Goal: Participate in discussion: Engage in conversation with other users on a specific topic

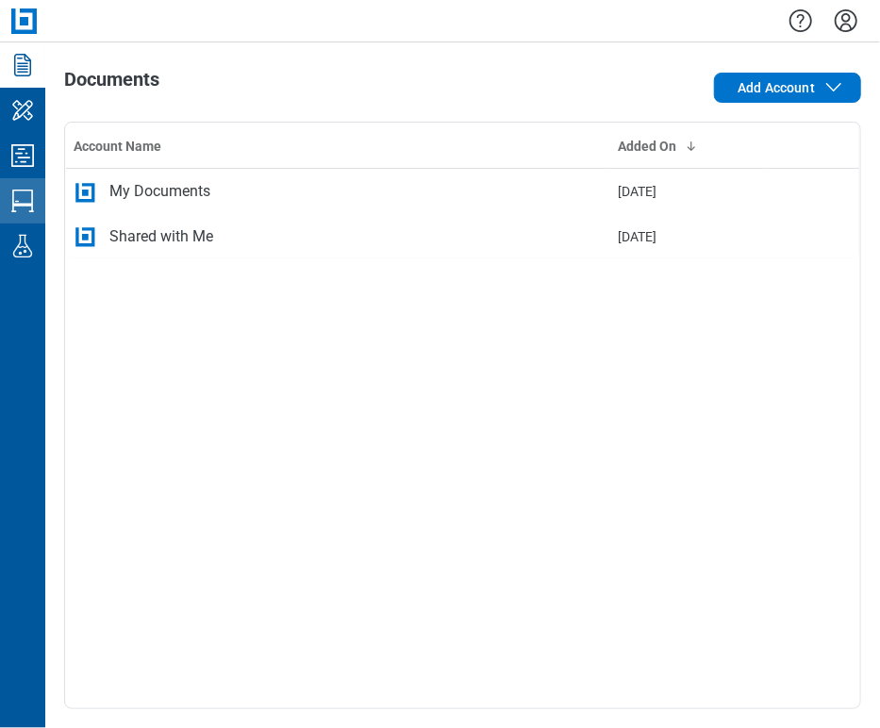
click at [27, 200] on icon "Studio Sessions" at bounding box center [23, 201] width 30 height 30
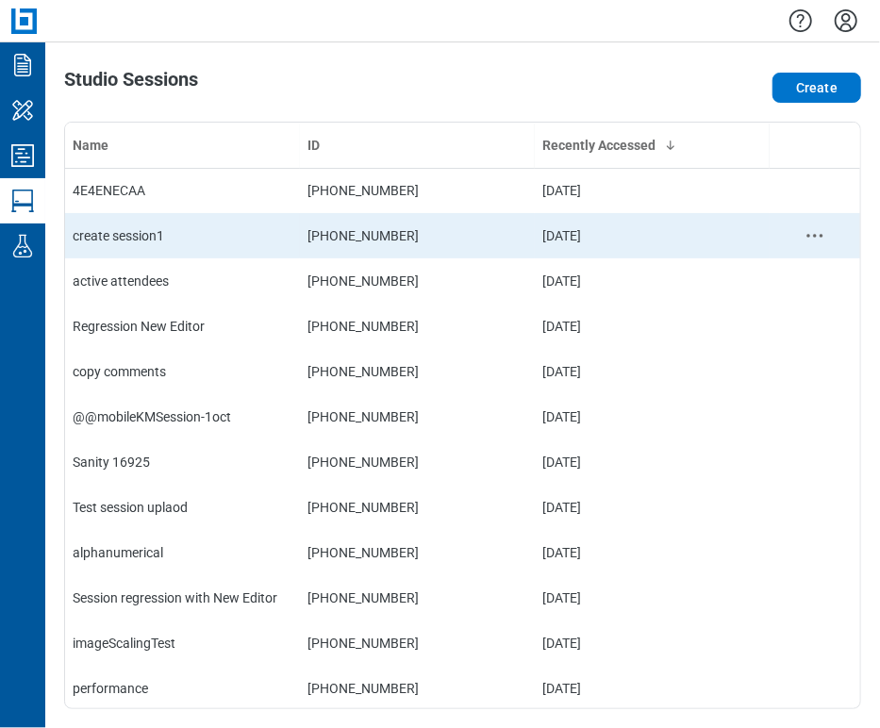
click at [146, 218] on td "create session1" at bounding box center [182, 235] width 235 height 45
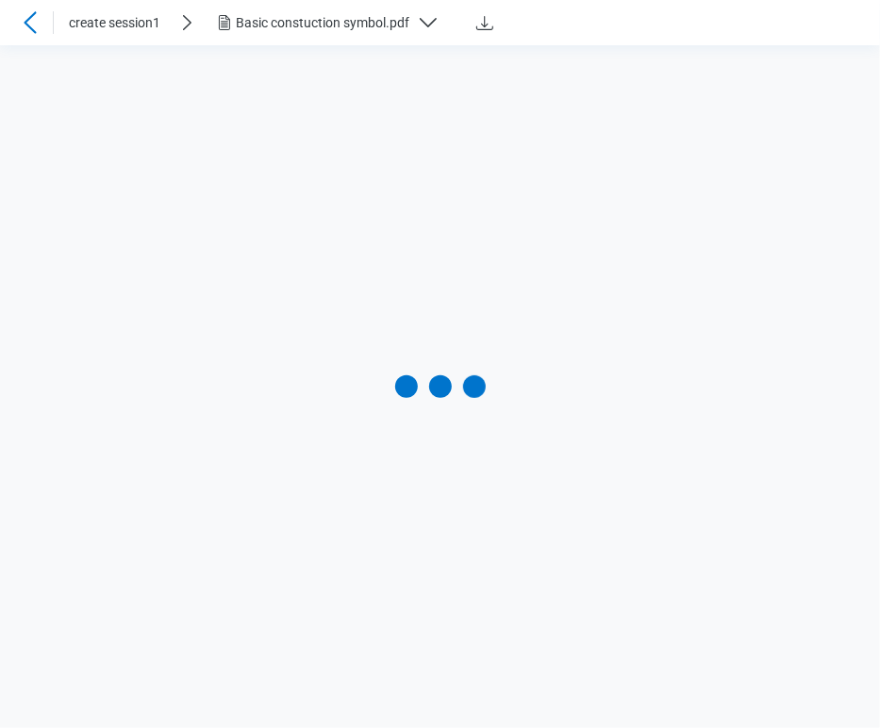
click at [275, 12] on div "Basic constuction symbol.pdf" at bounding box center [333, 22] width 241 height 23
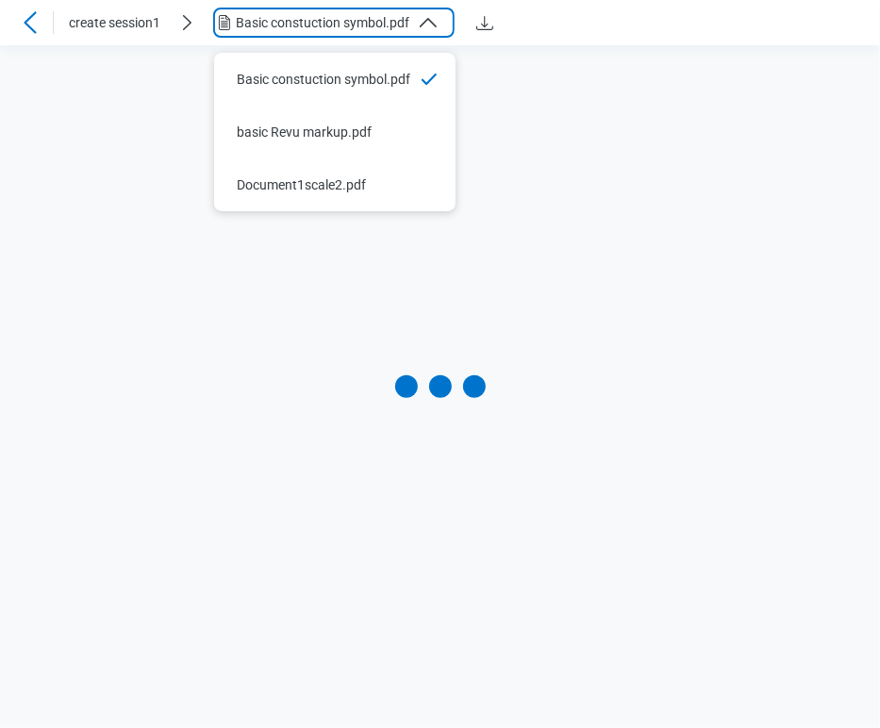
click at [32, 16] on icon at bounding box center [30, 22] width 12 height 22
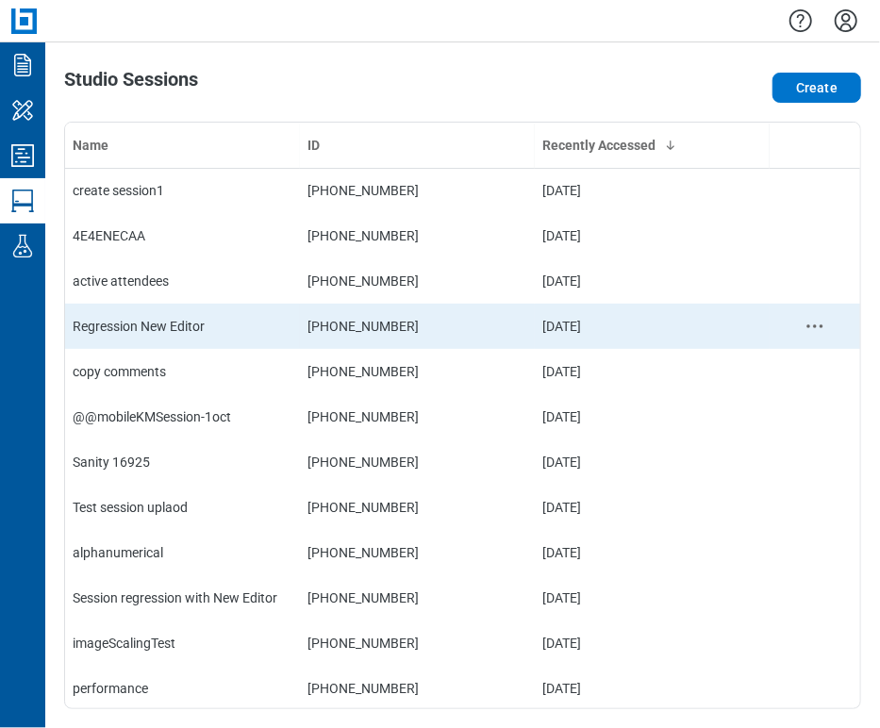
click at [175, 318] on div "Regression New Editor" at bounding box center [183, 326] width 220 height 19
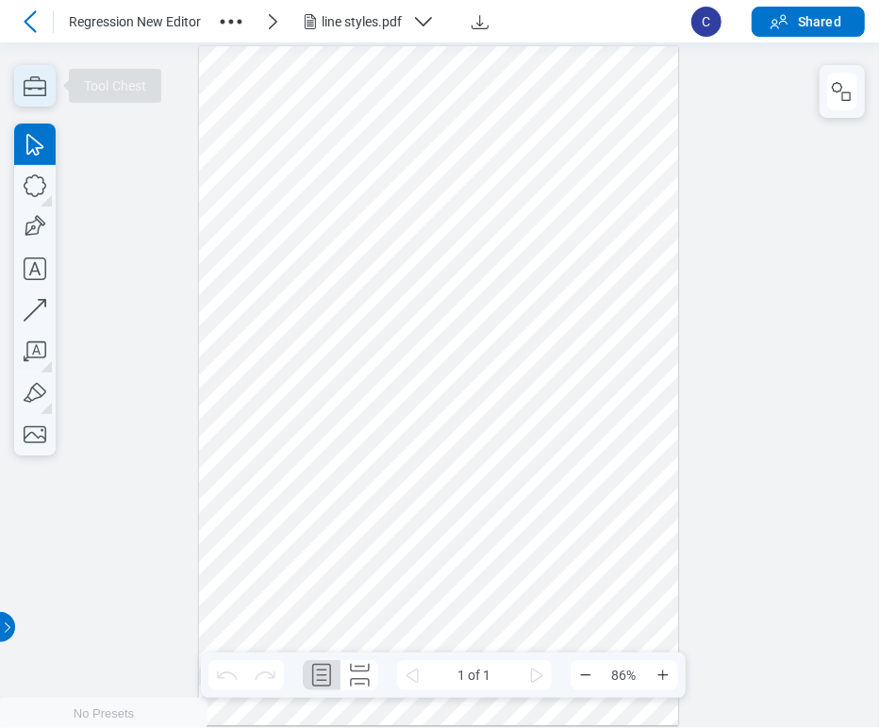
click at [37, 81] on icon "button" at bounding box center [35, 86] width 23 height 20
click at [36, 89] on icon "button" at bounding box center [35, 86] width 23 height 20
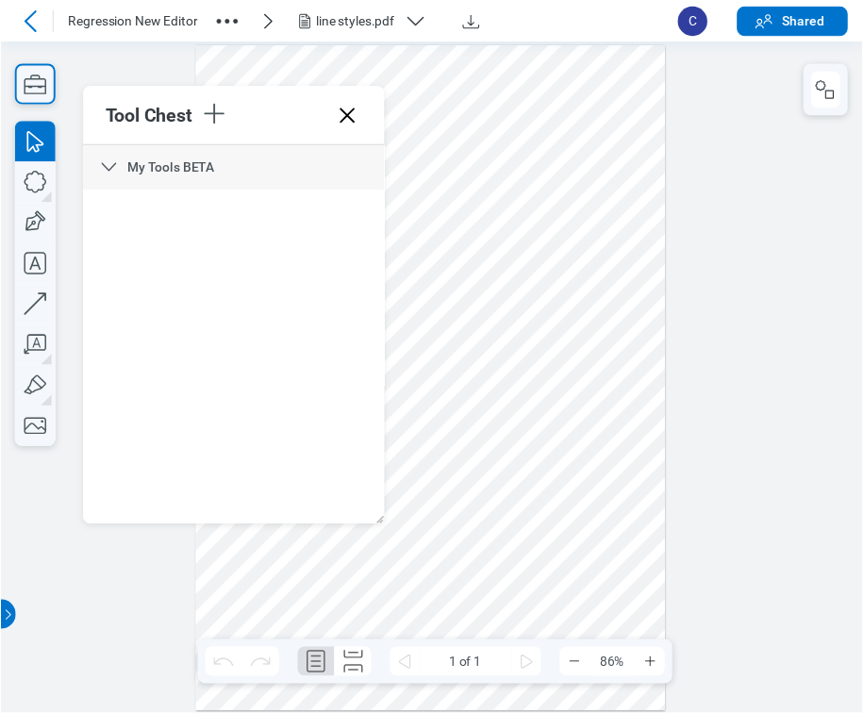
scroll to position [7483, 0]
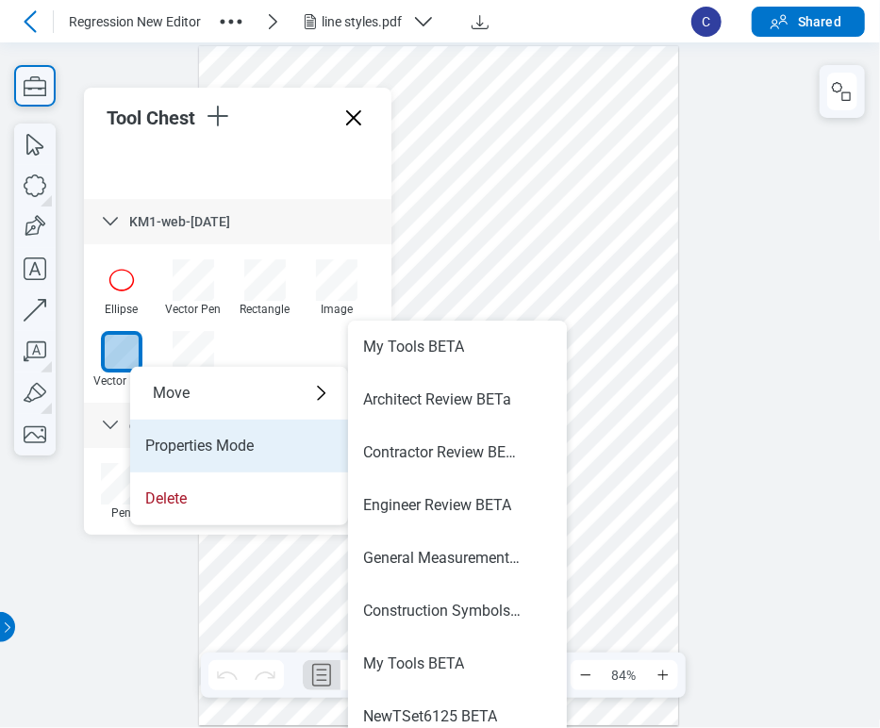
drag, startPoint x: 224, startPoint y: 393, endPoint x: 342, endPoint y: 416, distance: 121.0
click at [226, 392] on div "Move" at bounding box center [239, 393] width 218 height 53
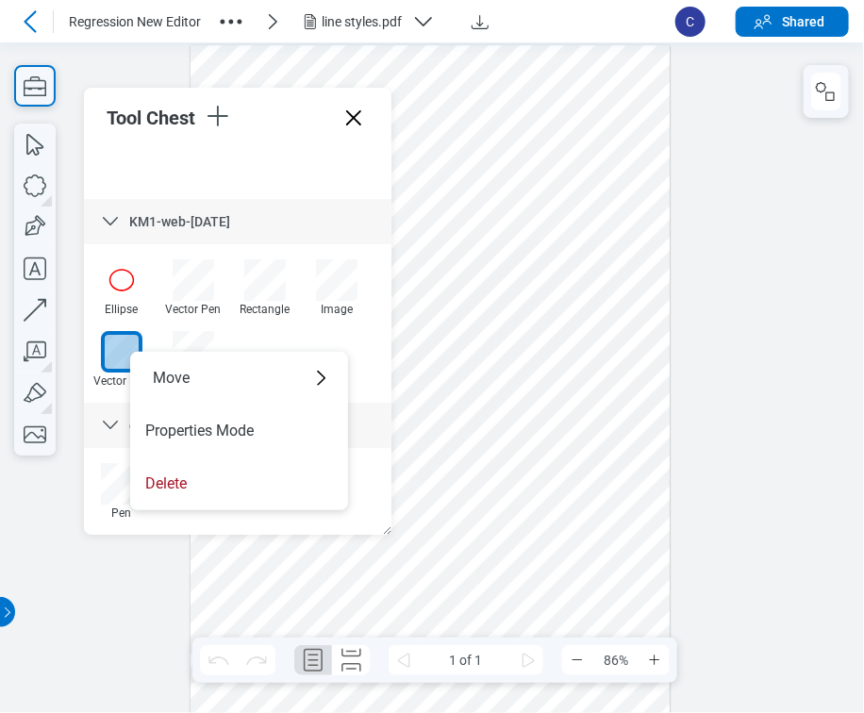
scroll to position [0, 0]
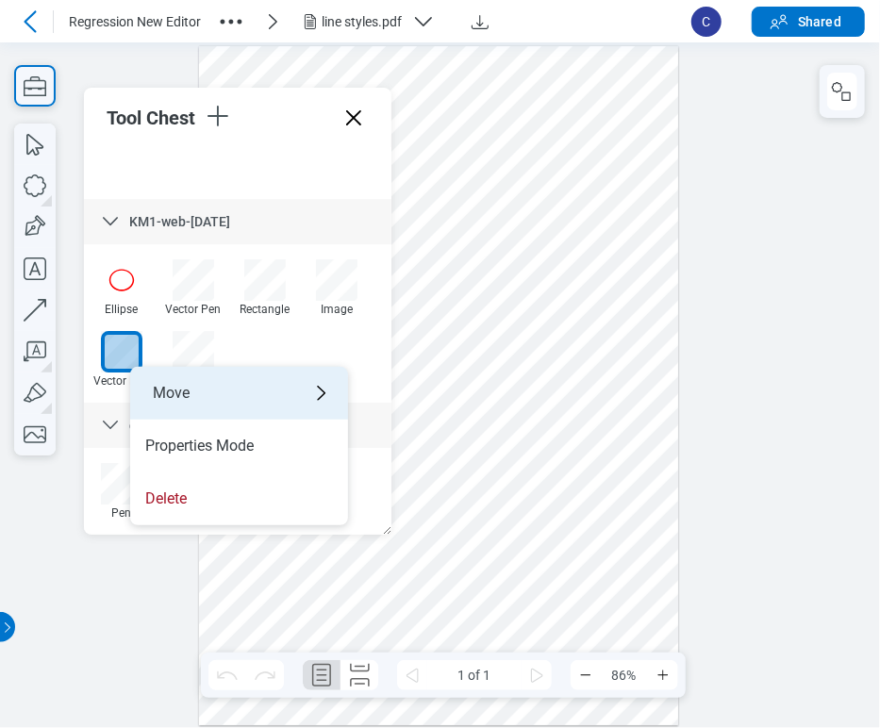
drag, startPoint x: 285, startPoint y: 394, endPoint x: 324, endPoint y: 395, distance: 39.6
click at [290, 392] on div "Move" at bounding box center [239, 393] width 218 height 53
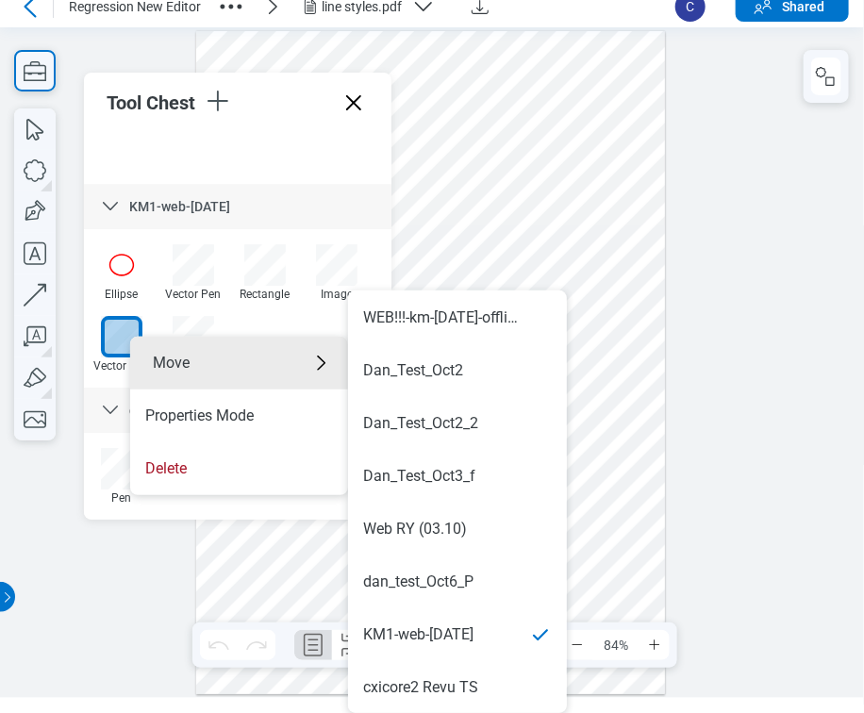
scroll to position [1320, 0]
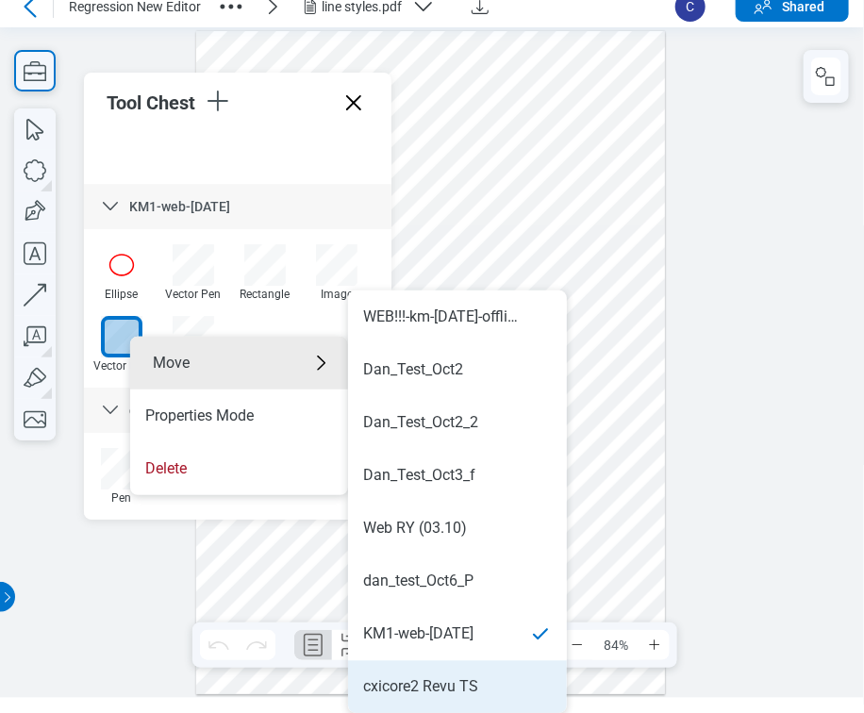
click at [501, 673] on li "cxicore2 Revu TS" at bounding box center [457, 686] width 219 height 53
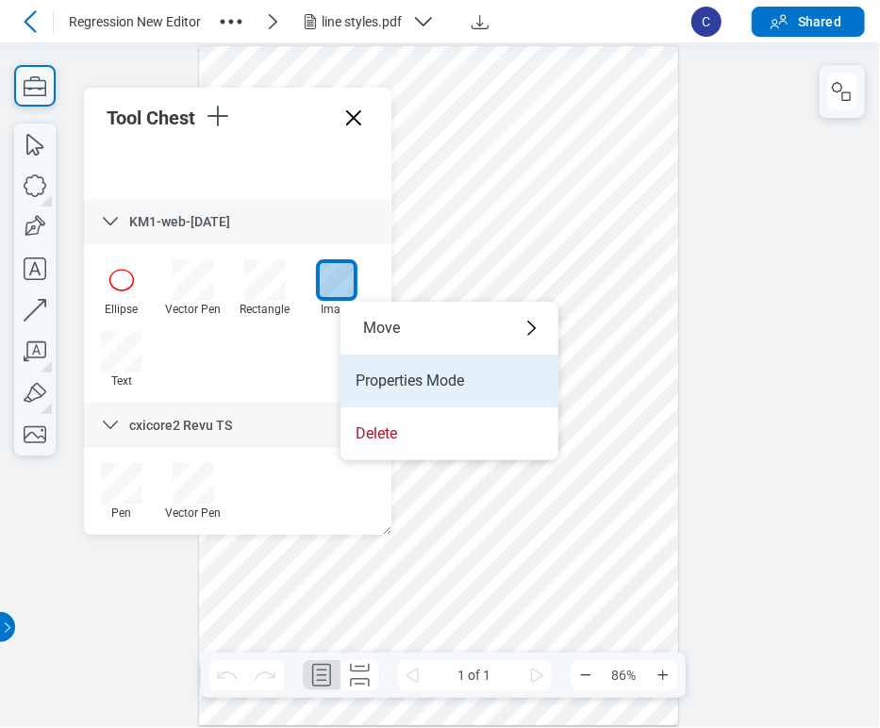
click at [392, 383] on li "Properties Mode" at bounding box center [449, 381] width 218 height 53
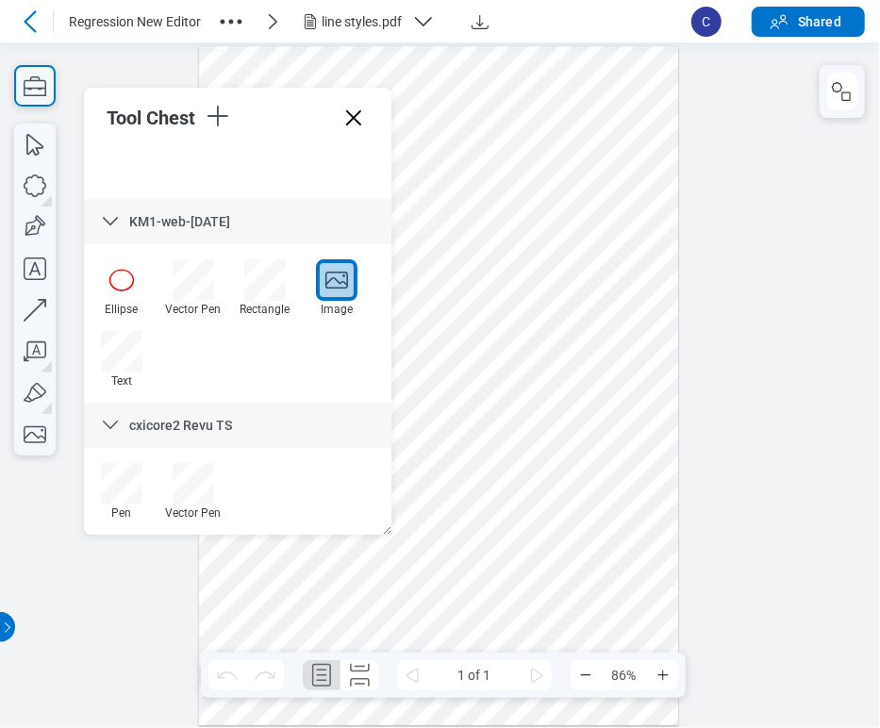
click at [340, 280] on div at bounding box center [336, 279] width 41 height 41
drag, startPoint x: 571, startPoint y: 322, endPoint x: 623, endPoint y: 365, distance: 68.4
click at [623, 365] on div at bounding box center [439, 385] width 480 height 679
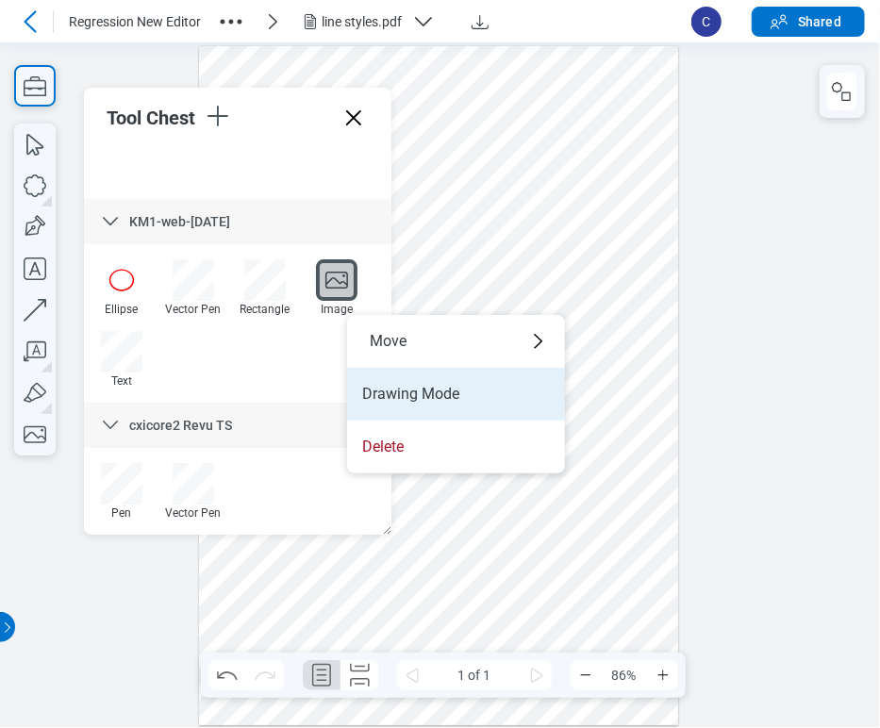
click at [387, 387] on li "Drawing Mode" at bounding box center [456, 394] width 218 height 53
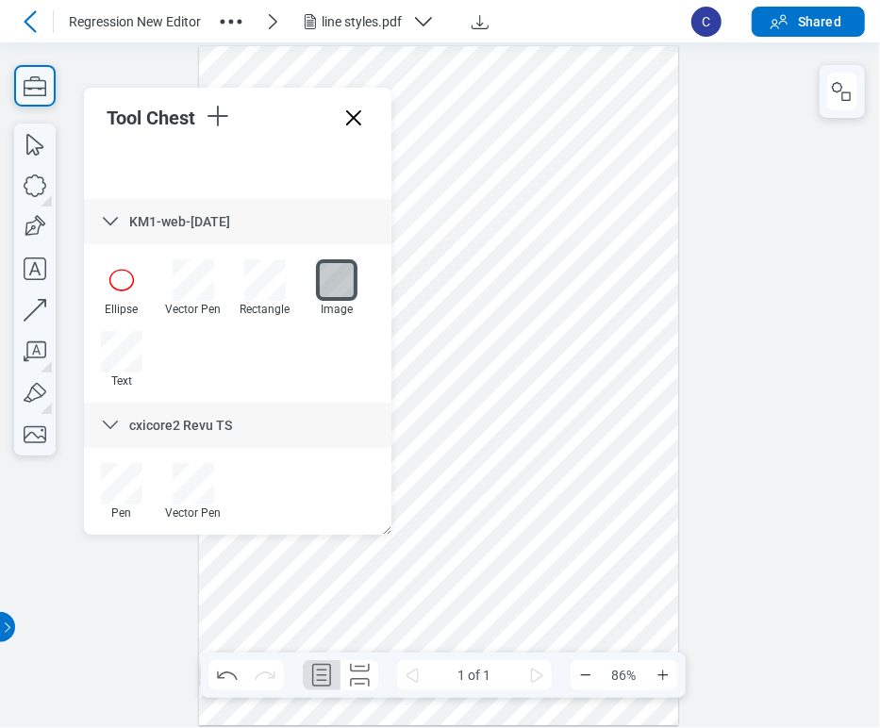
drag, startPoint x: 599, startPoint y: 411, endPoint x: 630, endPoint y: 439, distance: 41.4
click at [630, 439] on div at bounding box center [439, 385] width 480 height 679
click at [341, 289] on div at bounding box center [336, 279] width 41 height 41
drag, startPoint x: 648, startPoint y: 312, endPoint x: 634, endPoint y: 452, distance: 140.3
click at [634, 452] on div at bounding box center [439, 385] width 480 height 679
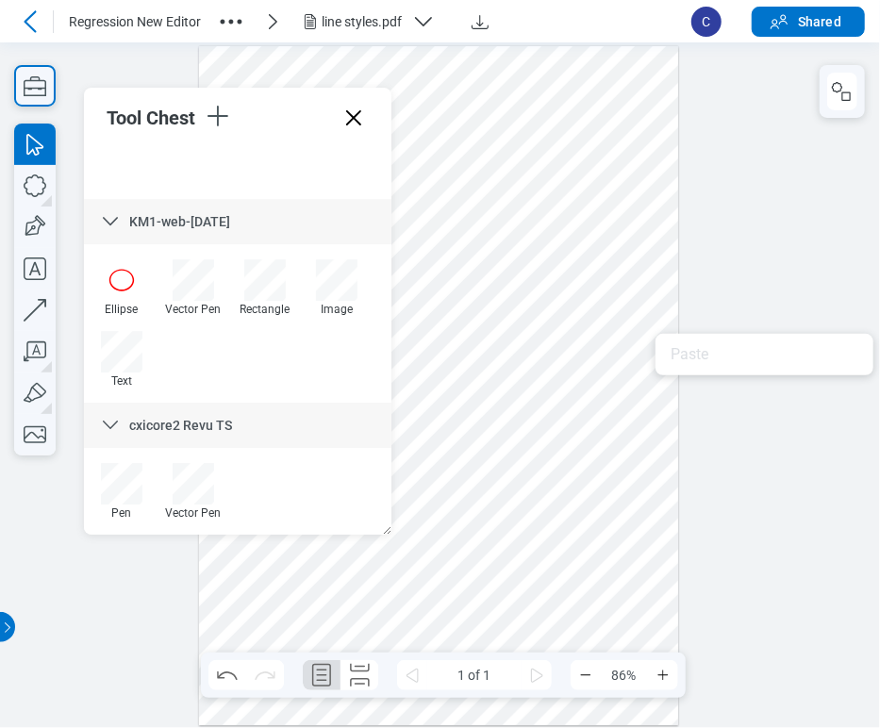
click at [652, 426] on div at bounding box center [439, 385] width 480 height 679
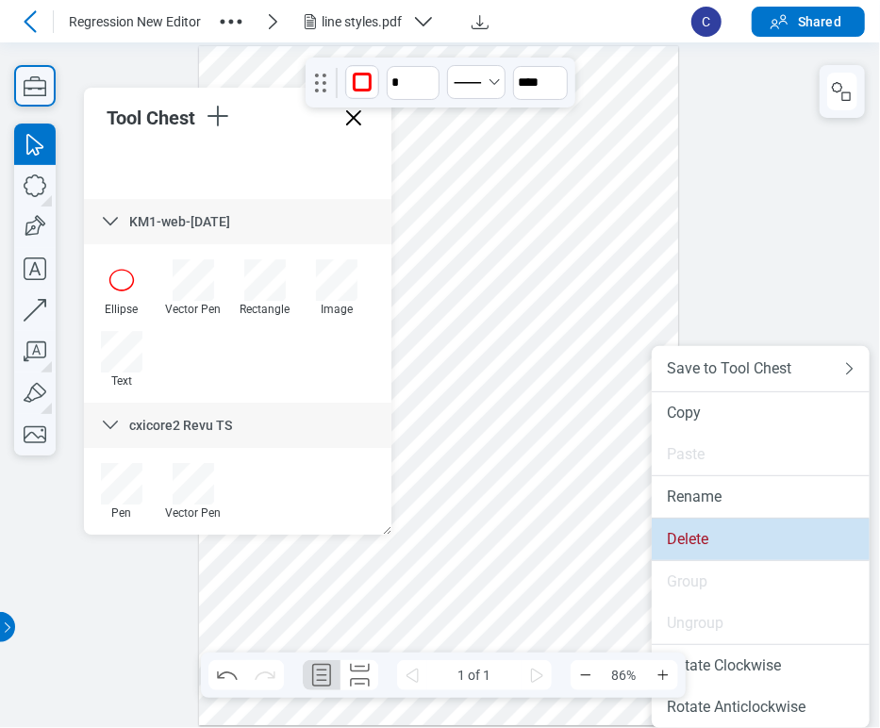
click at [690, 534] on div "Delete" at bounding box center [761, 539] width 188 height 19
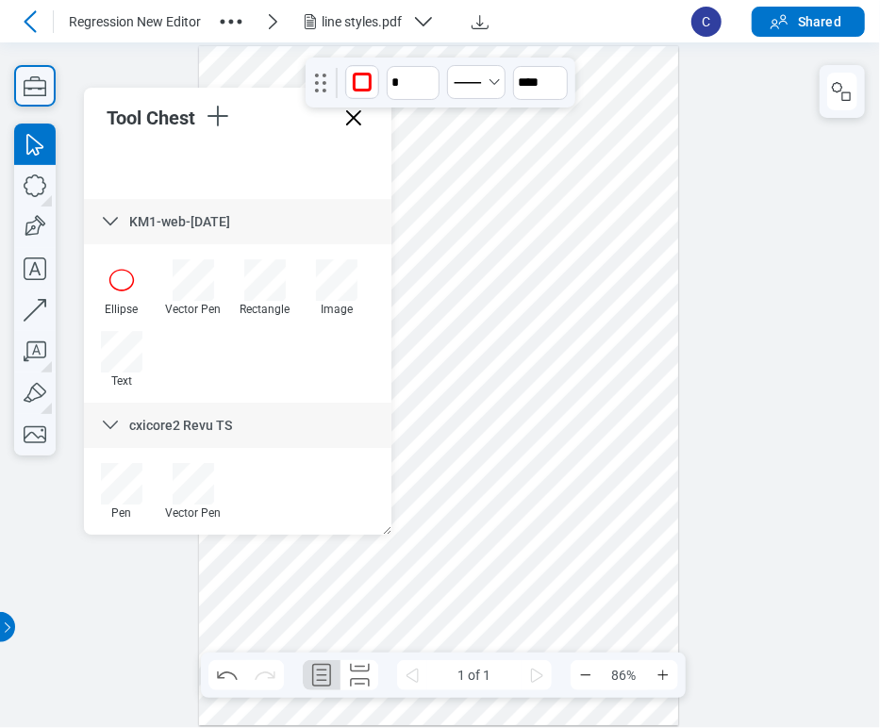
click at [656, 328] on div at bounding box center [439, 385] width 480 height 679
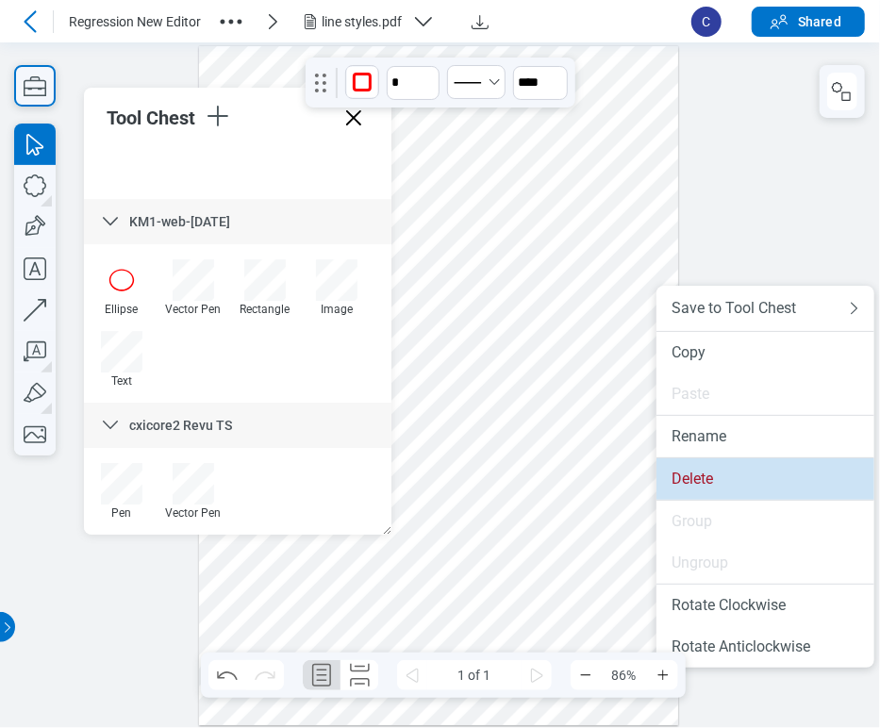
click at [698, 460] on li "Delete" at bounding box center [765, 478] width 218 height 41
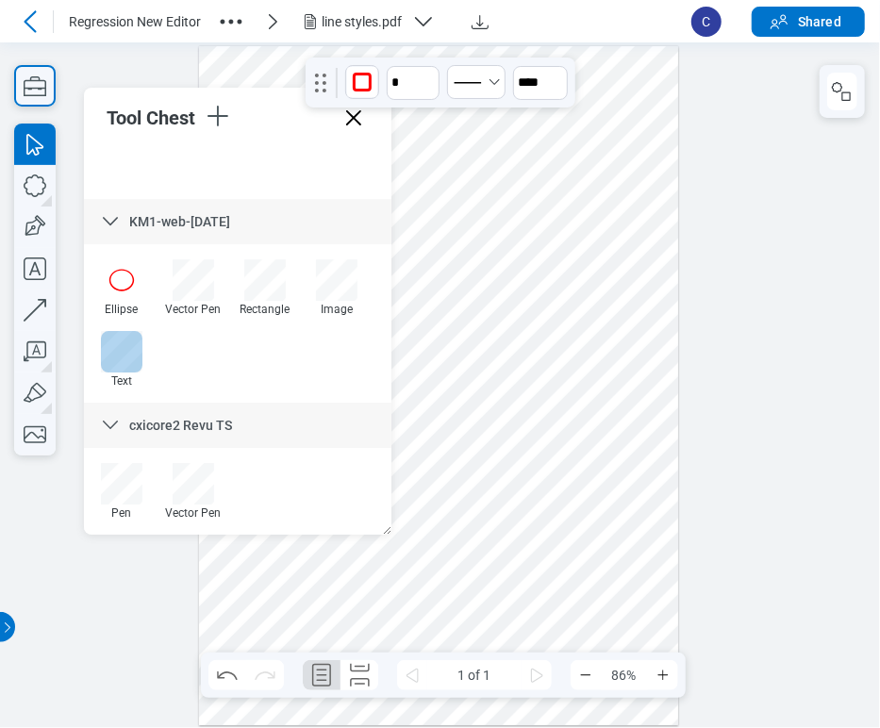
click at [102, 360] on div at bounding box center [121, 351] width 41 height 41
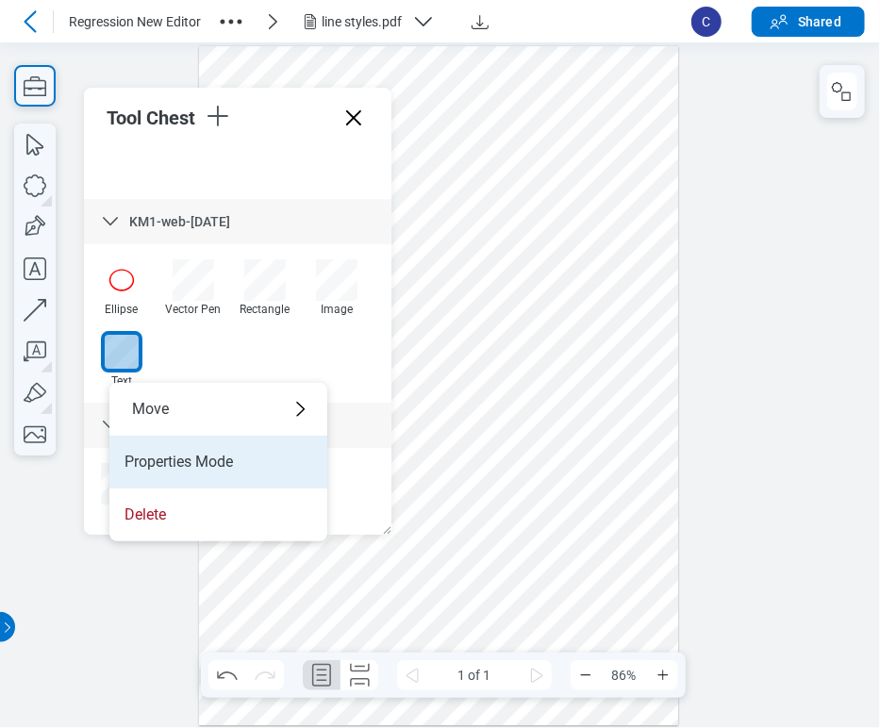
click at [169, 461] on li "Properties Mode" at bounding box center [218, 462] width 218 height 53
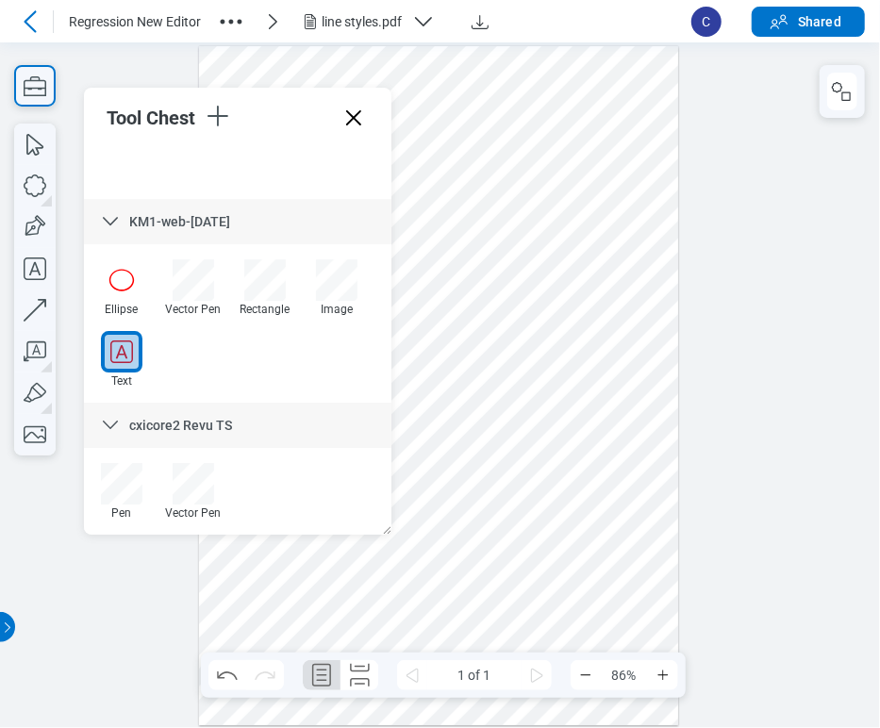
drag, startPoint x: 113, startPoint y: 354, endPoint x: 152, endPoint y: 353, distance: 38.7
click at [117, 353] on div at bounding box center [121, 351] width 41 height 41
click at [605, 426] on div at bounding box center [439, 385] width 480 height 679
click at [627, 462] on div at bounding box center [439, 385] width 480 height 679
click at [662, 446] on div at bounding box center [439, 385] width 480 height 679
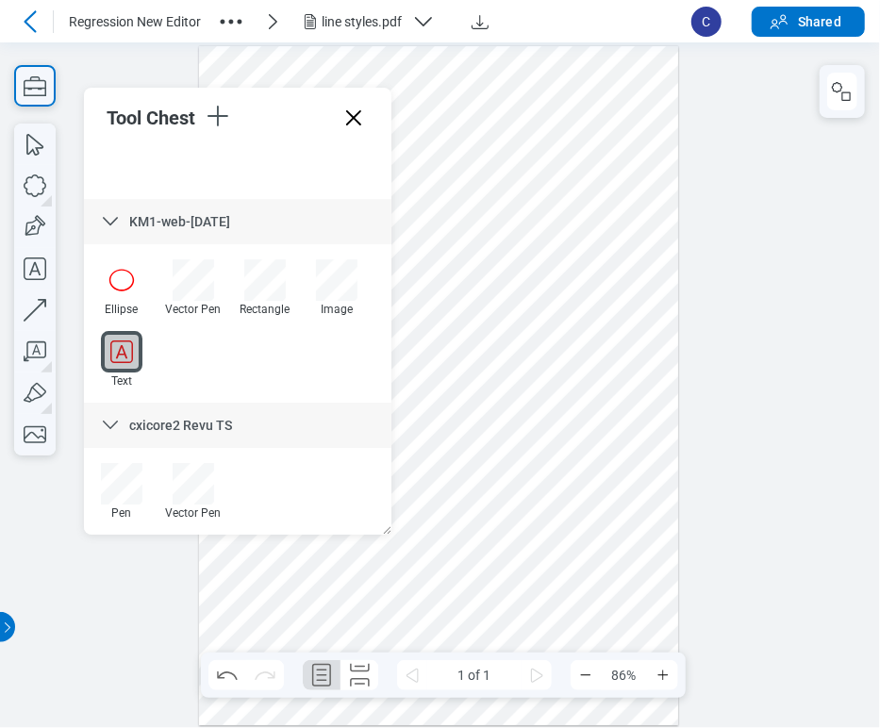
click at [614, 431] on div at bounding box center [439, 385] width 480 height 679
click at [611, 489] on div at bounding box center [439, 385] width 480 height 679
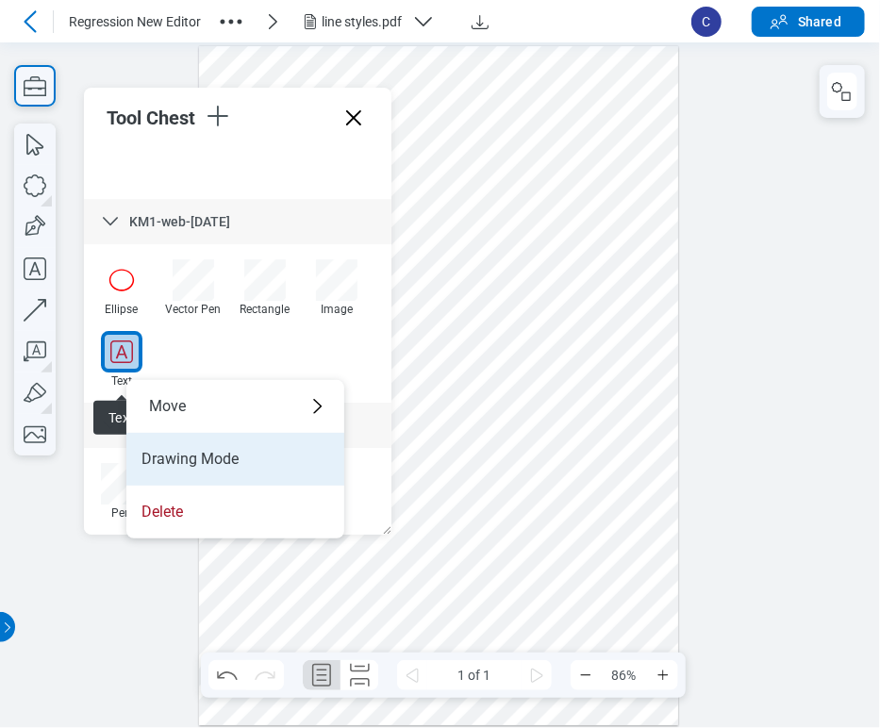
click at [176, 449] on li "Drawing Mode" at bounding box center [235, 459] width 218 height 53
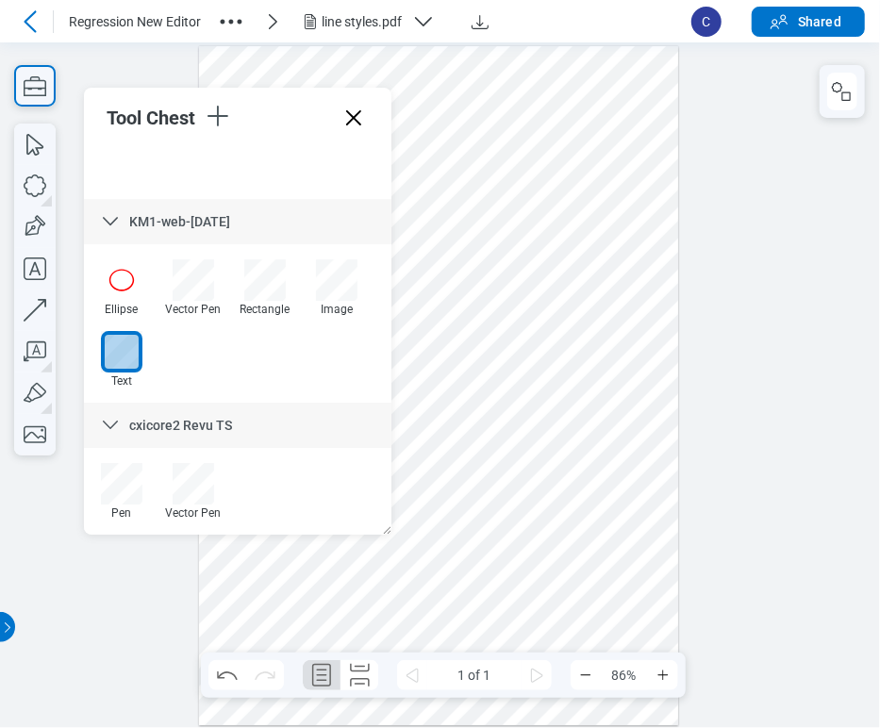
click at [581, 566] on div at bounding box center [439, 385] width 480 height 679
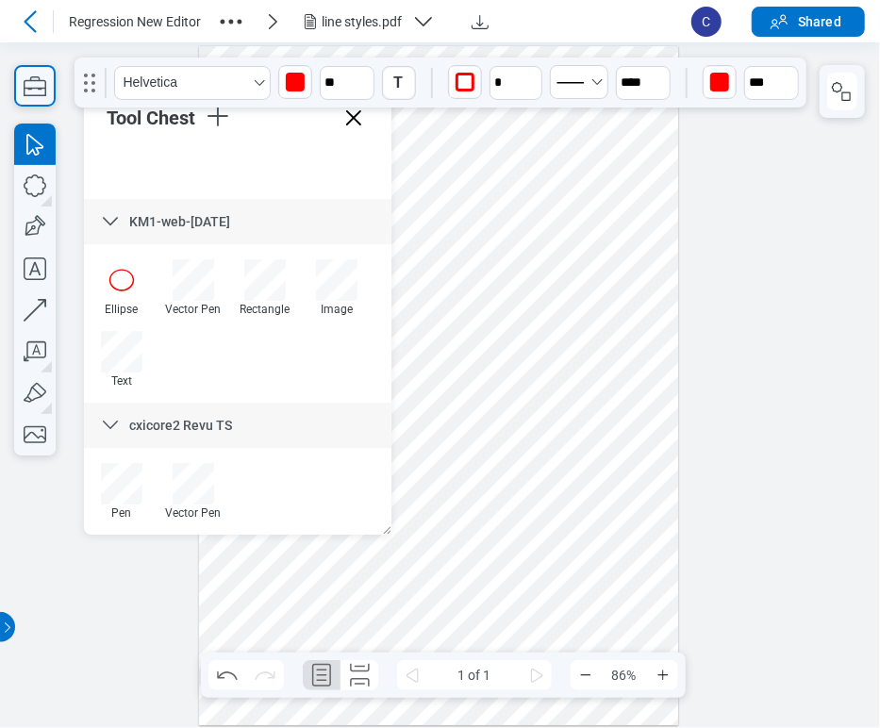
drag, startPoint x: 648, startPoint y: 529, endPoint x: 576, endPoint y: 625, distance: 120.0
click at [576, 625] on div at bounding box center [439, 385] width 480 height 679
click at [577, 622] on div at bounding box center [439, 385] width 480 height 679
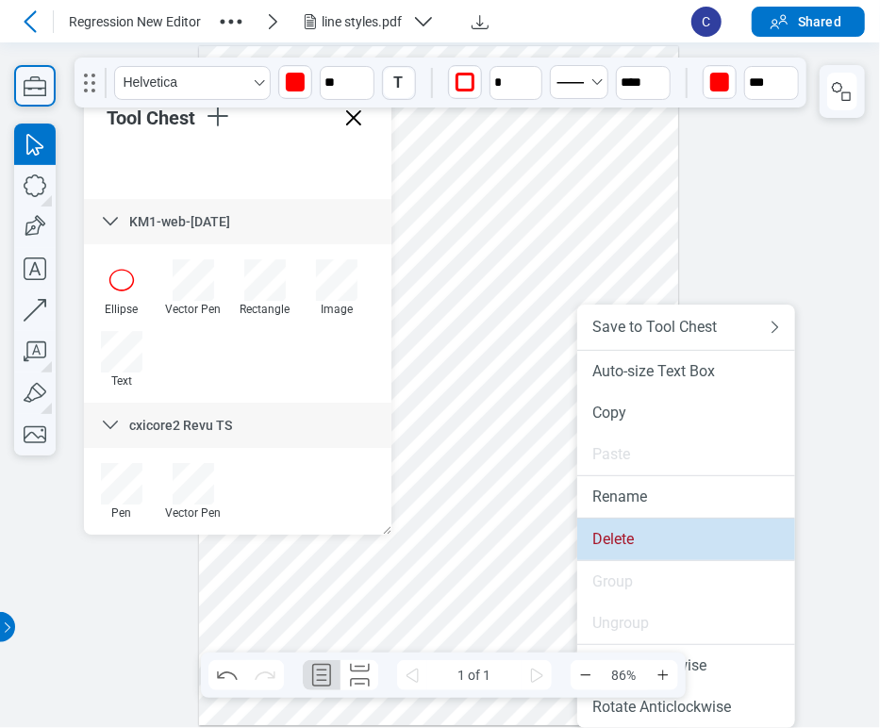
drag, startPoint x: 612, startPoint y: 538, endPoint x: 612, endPoint y: 494, distance: 43.4
click at [612, 538] on div "Delete" at bounding box center [686, 539] width 188 height 19
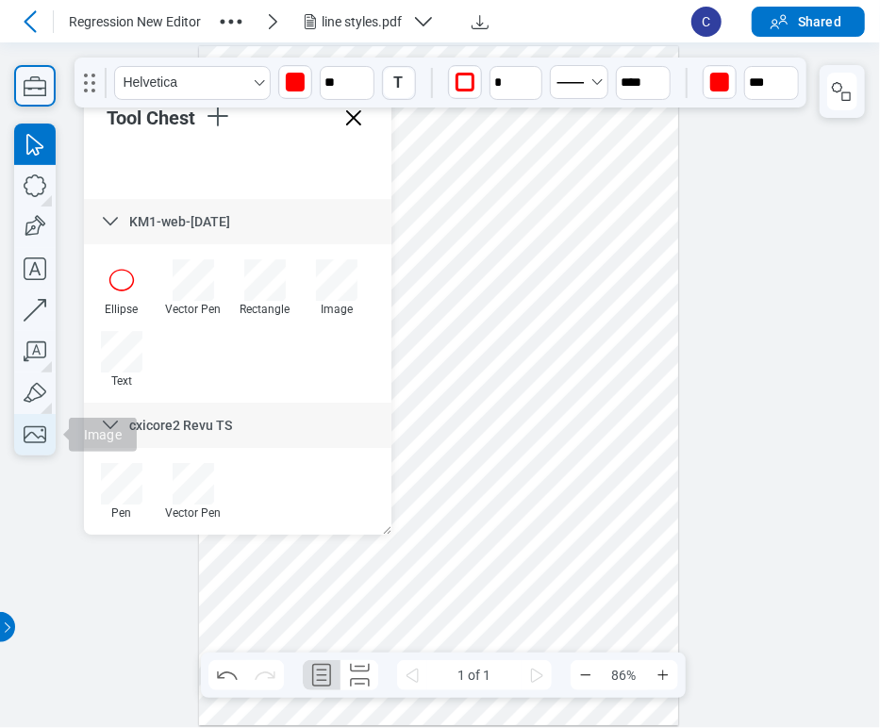
click at [35, 428] on icon "button" at bounding box center [34, 434] width 41 height 41
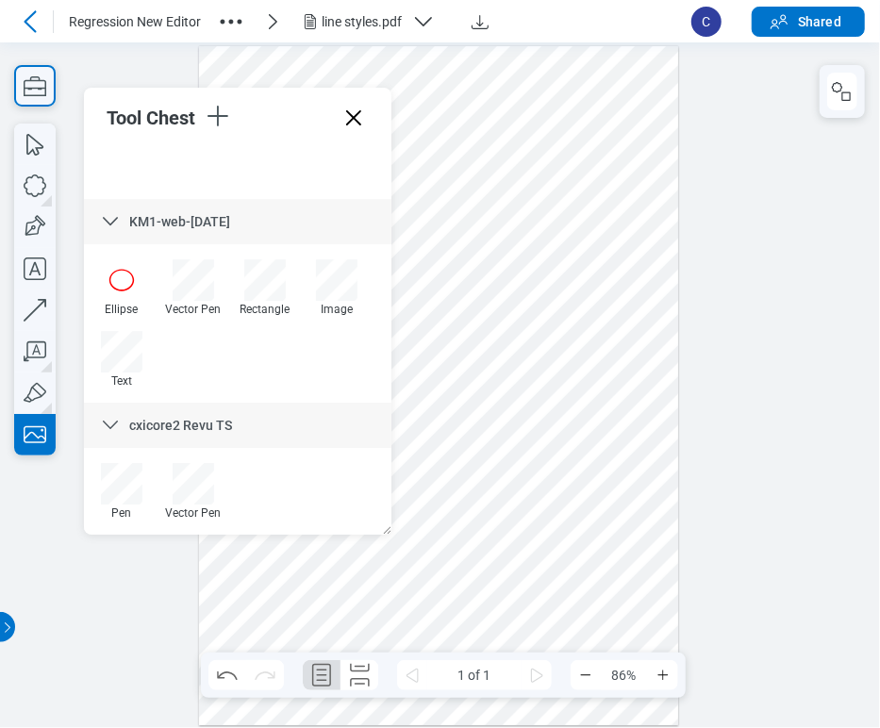
drag, startPoint x: 558, startPoint y: 539, endPoint x: 637, endPoint y: 622, distance: 113.4
click at [637, 622] on div at bounding box center [439, 385] width 480 height 679
click at [606, 572] on div at bounding box center [439, 385] width 480 height 679
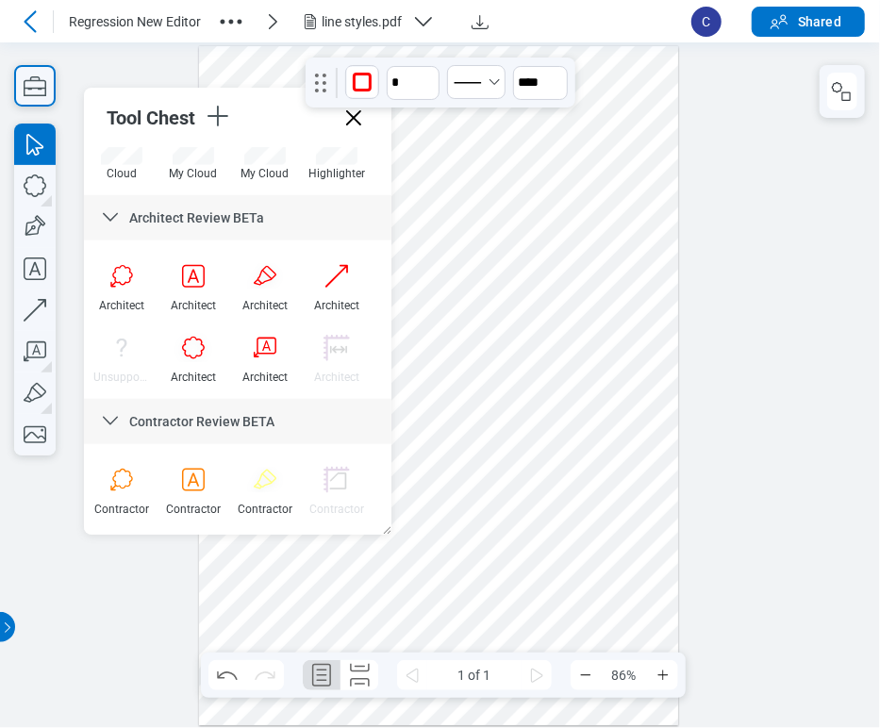
scroll to position [726, 0]
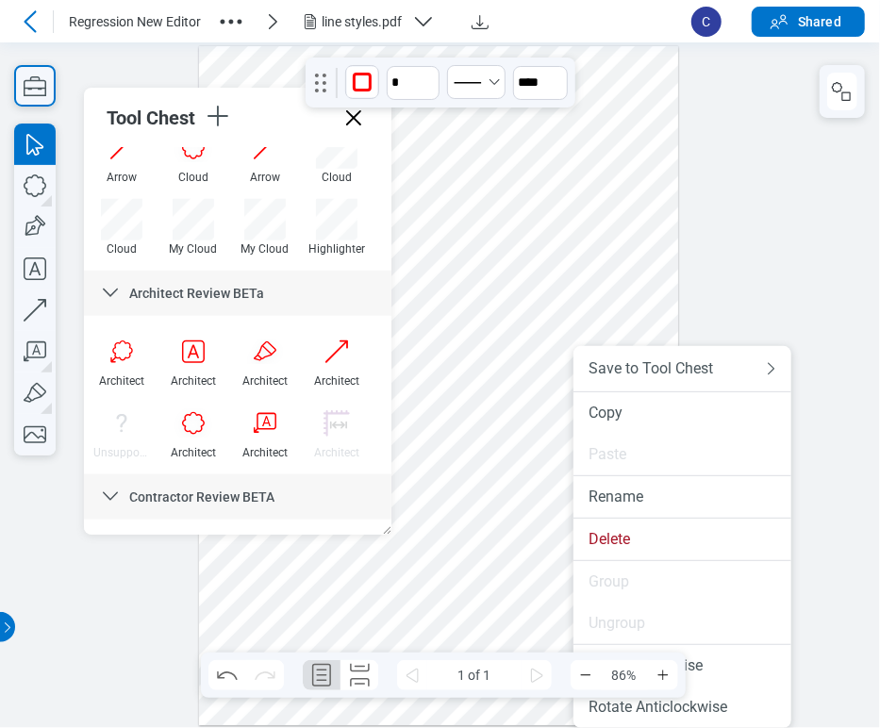
click at [556, 569] on div at bounding box center [439, 385] width 480 height 679
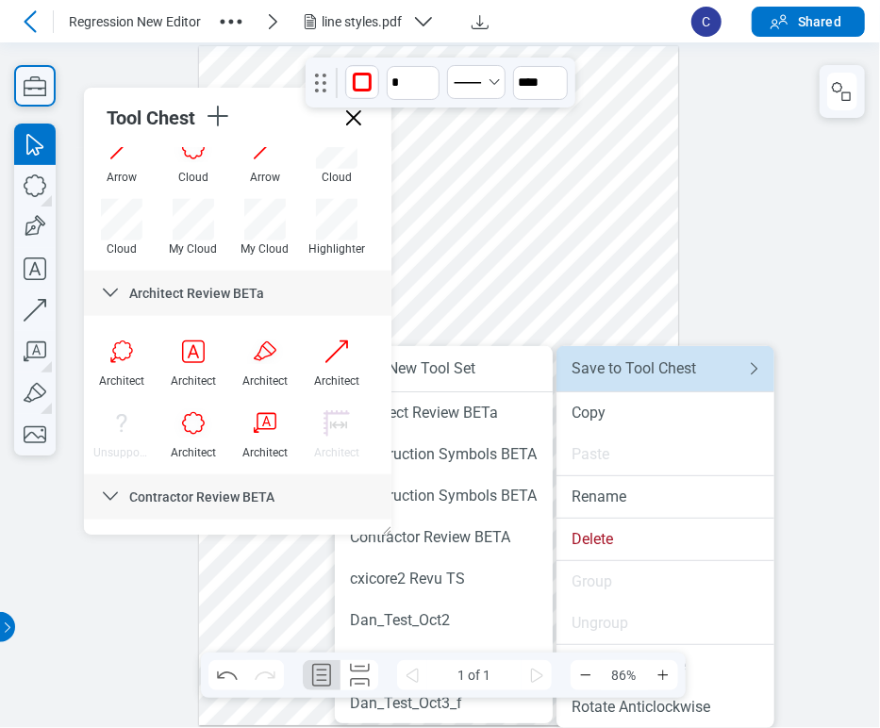
click at [624, 368] on div "Save to Tool Chest" at bounding box center [647, 368] width 151 height 19
click at [675, 363] on div "Save to Tool Chest" at bounding box center [647, 368] width 151 height 19
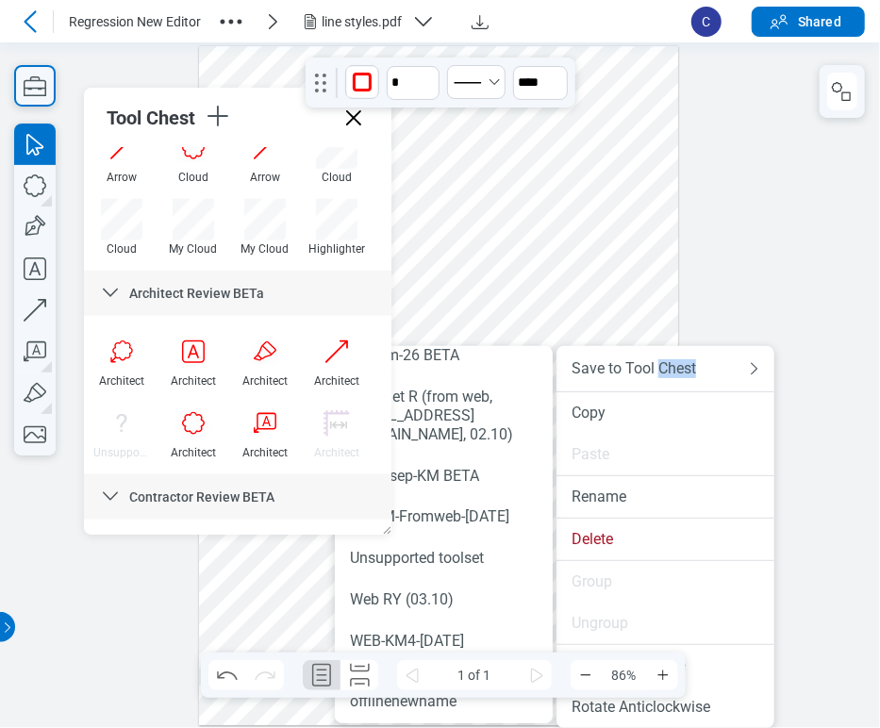
scroll to position [1189, 0]
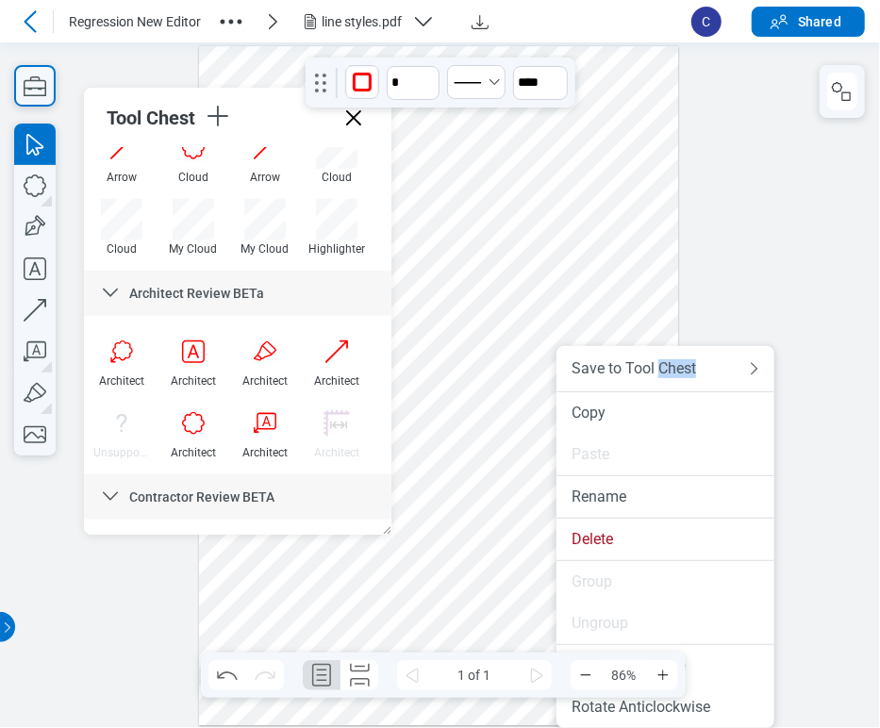
click at [661, 310] on div at bounding box center [439, 385] width 480 height 679
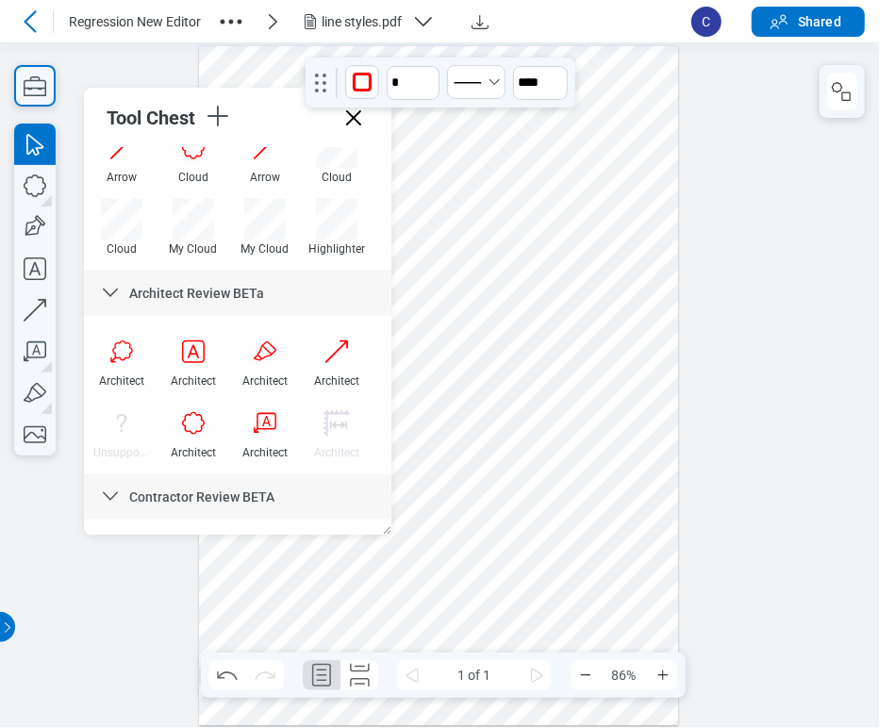
drag, startPoint x: 585, startPoint y: 395, endPoint x: 544, endPoint y: 313, distance: 91.5
click at [544, 313] on div at bounding box center [439, 385] width 480 height 679
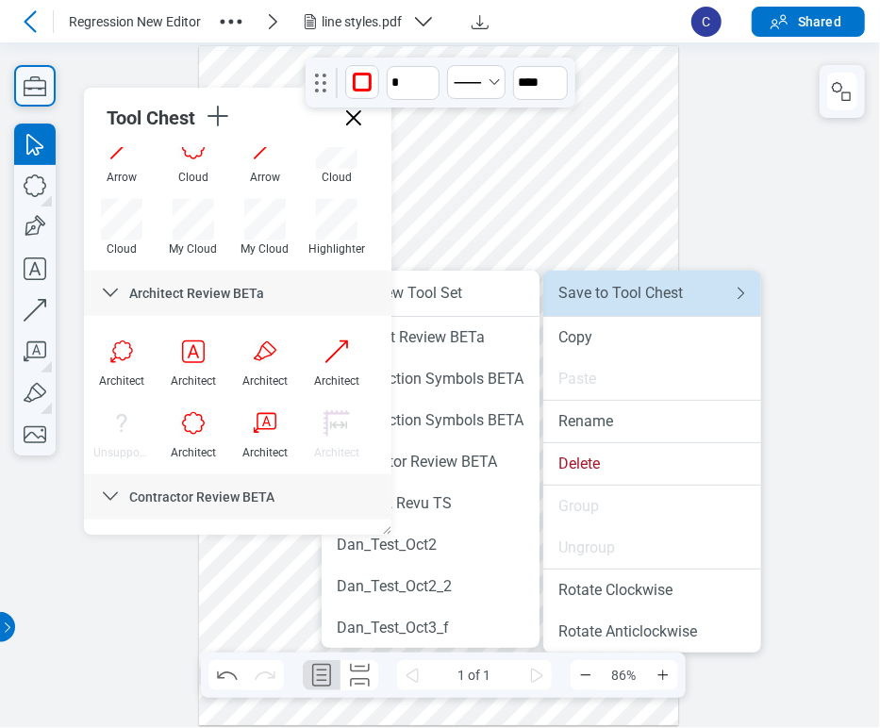
click at [587, 302] on div "Save to Tool Chest" at bounding box center [633, 293] width 151 height 19
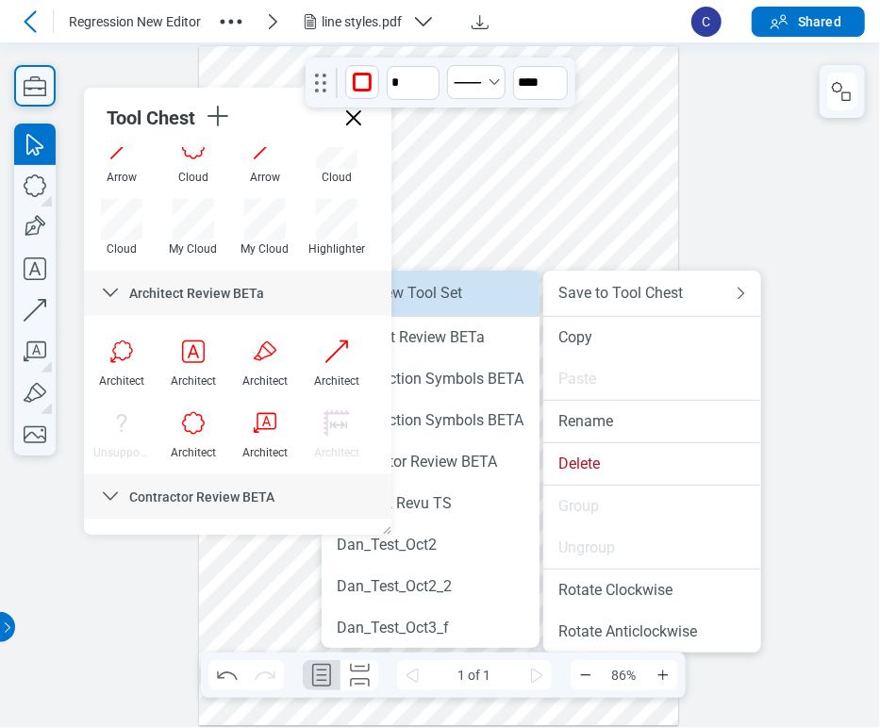
click at [497, 306] on li "New Tool Set" at bounding box center [431, 293] width 218 height 45
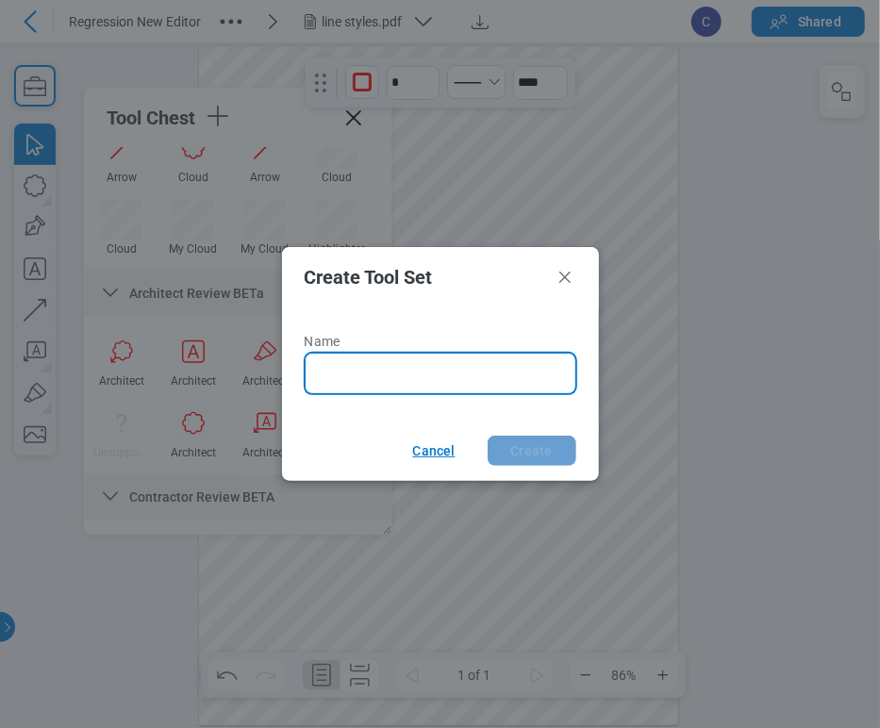
click at [445, 455] on button "Cancel" at bounding box center [431, 451] width 82 height 30
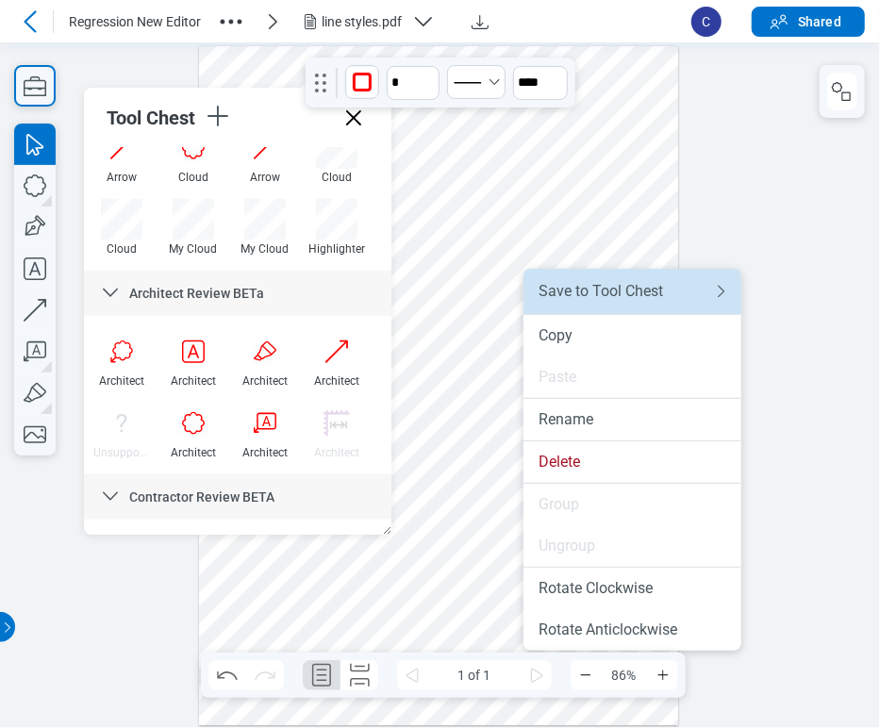
click at [543, 300] on div "Save to Tool Chest" at bounding box center [614, 291] width 151 height 19
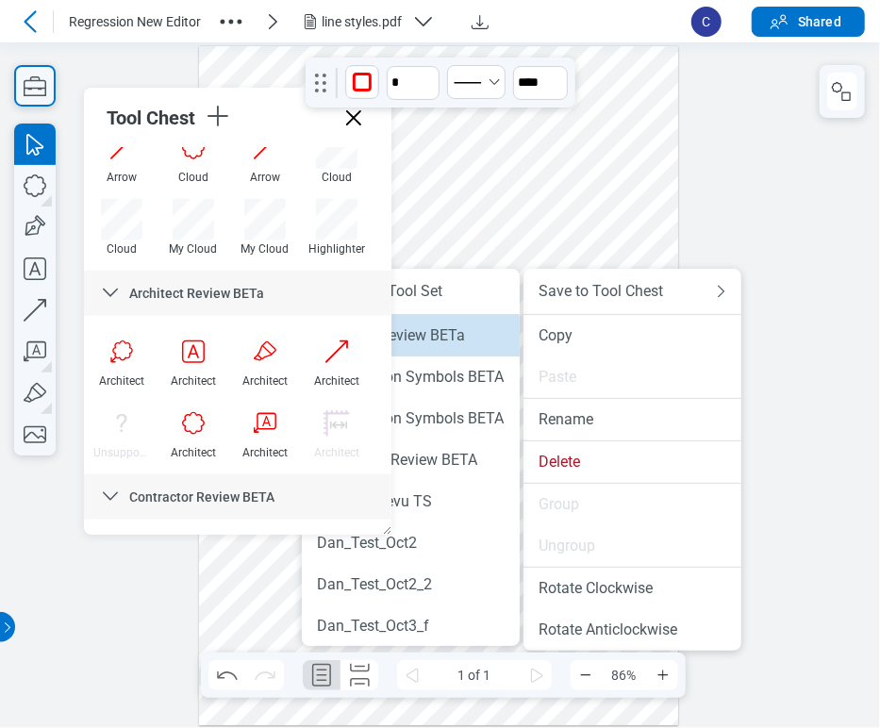
drag, startPoint x: 456, startPoint y: 296, endPoint x: 468, endPoint y: 334, distance: 39.7
click at [468, 334] on ul "New Tool Set Architect Review BETa Construction Symbols BETA Construction Symbo…" at bounding box center [411, 457] width 218 height 377
click at [468, 334] on div "Architect Review BETa" at bounding box center [411, 335] width 188 height 19
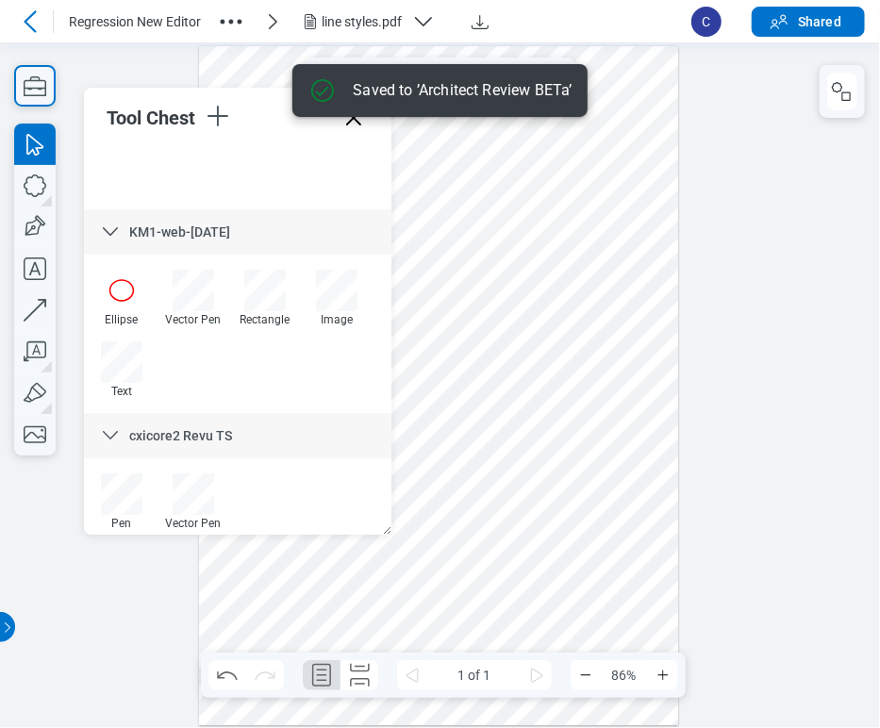
scroll to position [7554, 0]
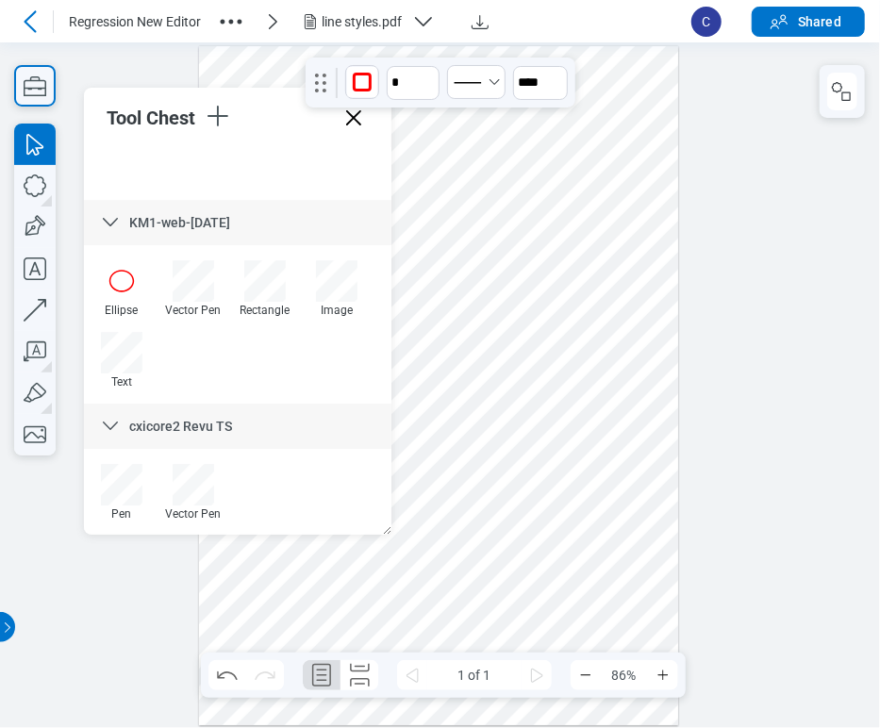
click at [380, 523] on div "Tool Chest My Tools BETA Highlighter Architect Review BETa Image Contractor Rev…" at bounding box center [237, 311] width 307 height 447
click at [381, 530] on div "Tool Chest My Tools BETA Highlighter Architect Review BETa Image Contractor Rev…" at bounding box center [237, 311] width 307 height 447
click at [384, 526] on div "Tool Chest My Tools BETA Highlighter Architect Review BETa Image Contractor Rev…" at bounding box center [237, 311] width 307 height 447
drag, startPoint x: 384, startPoint y: 526, endPoint x: 407, endPoint y: 523, distance: 22.9
click at [407, 523] on div "Tool Chest My Tools BETA Highlighter Architect Review BETa Image Contractor Rev…" at bounding box center [249, 311] width 330 height 447
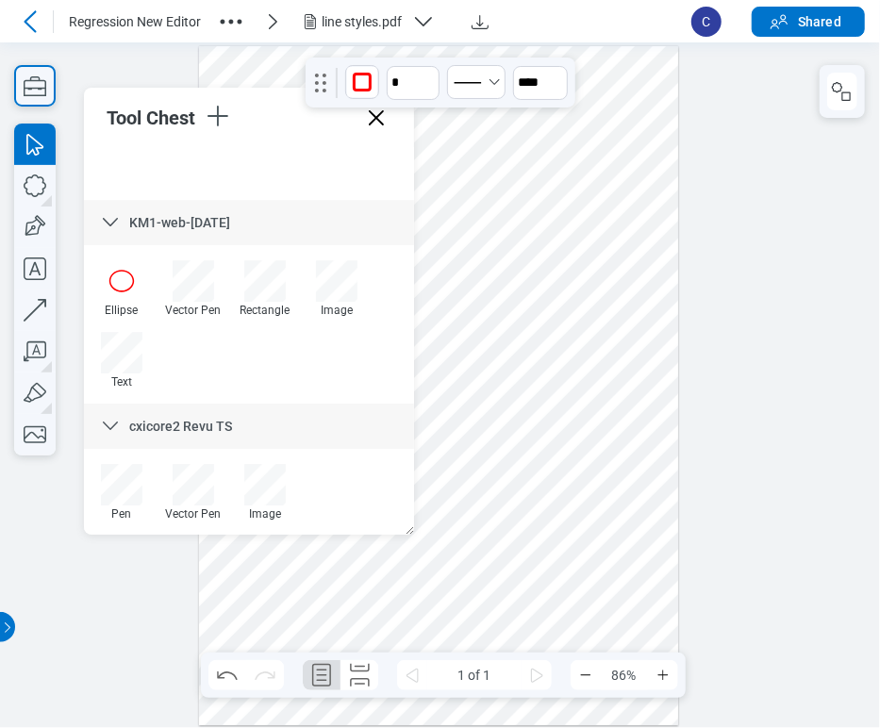
drag, startPoint x: 581, startPoint y: 540, endPoint x: 534, endPoint y: 541, distance: 47.2
click at [581, 540] on div at bounding box center [439, 385] width 480 height 679
click at [267, 489] on div at bounding box center [264, 484] width 41 height 41
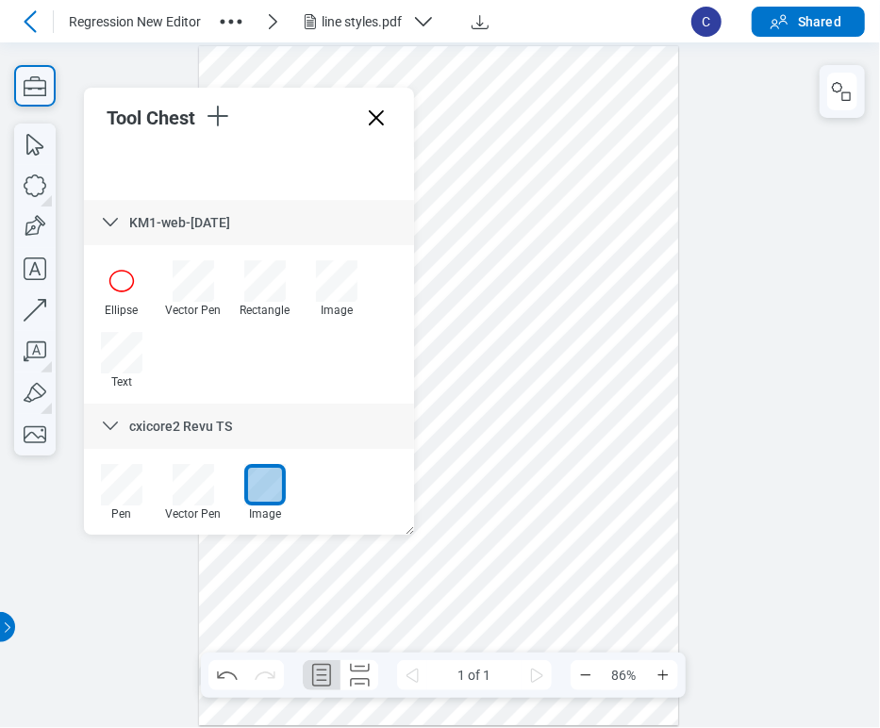
click at [590, 570] on div at bounding box center [439, 385] width 480 height 679
click at [278, 498] on div at bounding box center [264, 484] width 41 height 41
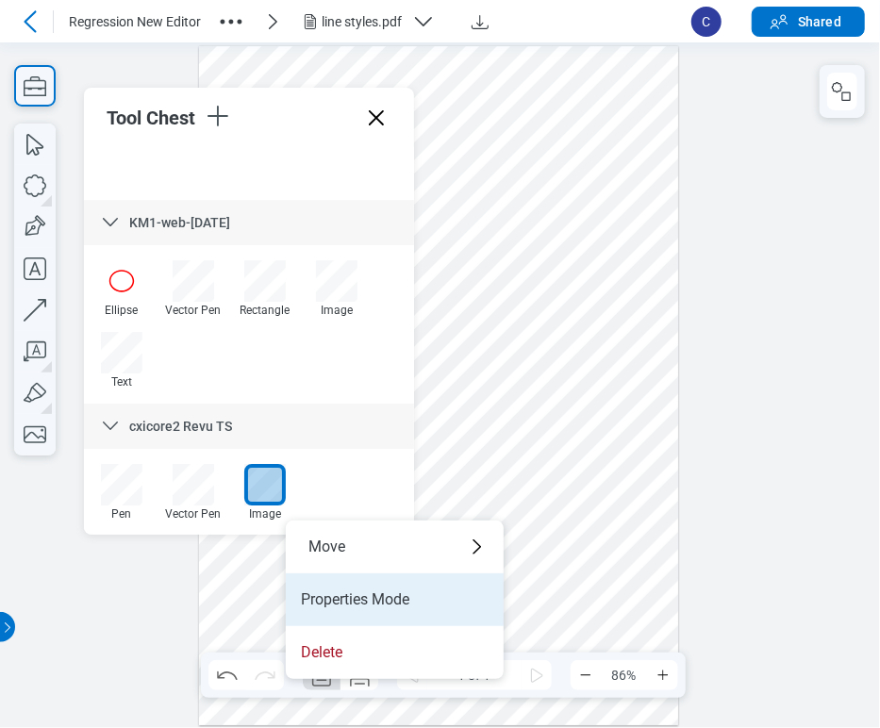
click at [354, 606] on li "Properties Mode" at bounding box center [395, 599] width 218 height 53
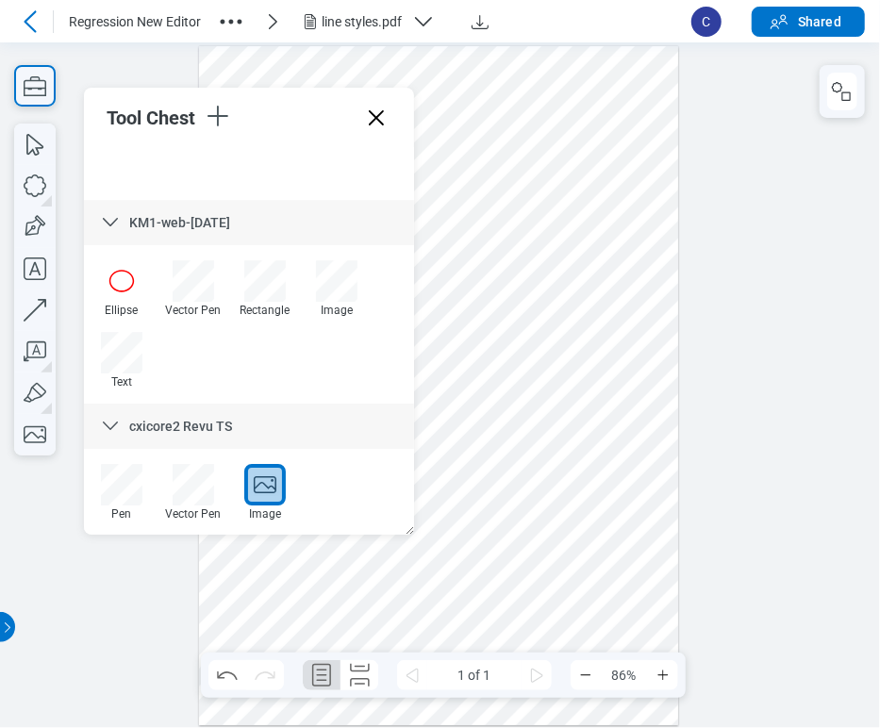
drag, startPoint x: 558, startPoint y: 562, endPoint x: 615, endPoint y: 600, distance: 68.0
click at [615, 600] on div at bounding box center [439, 385] width 480 height 679
click at [656, 530] on div at bounding box center [439, 385] width 480 height 679
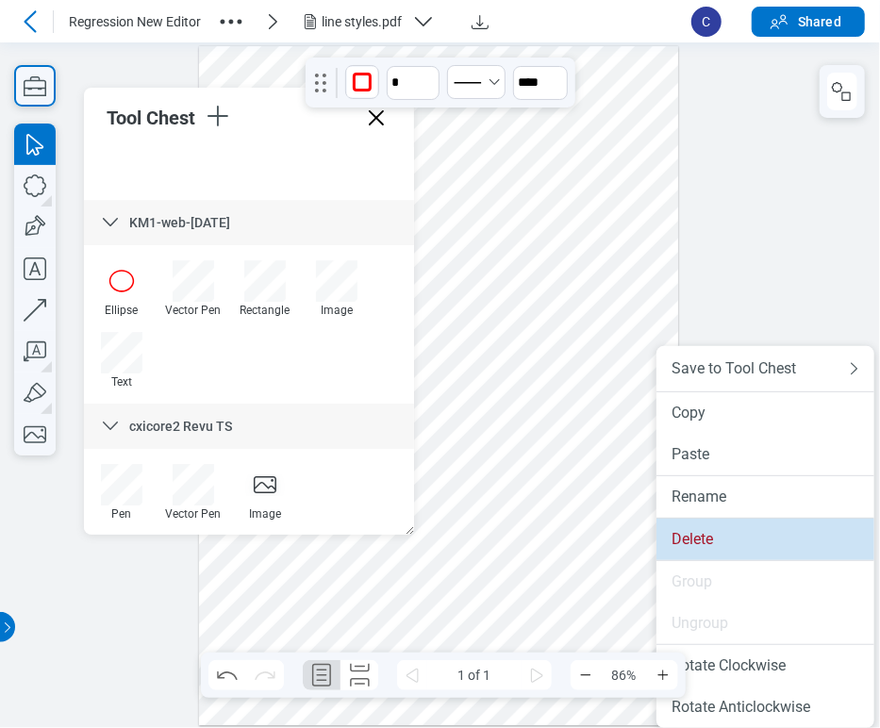
click at [683, 531] on div "Delete" at bounding box center [766, 539] width 188 height 19
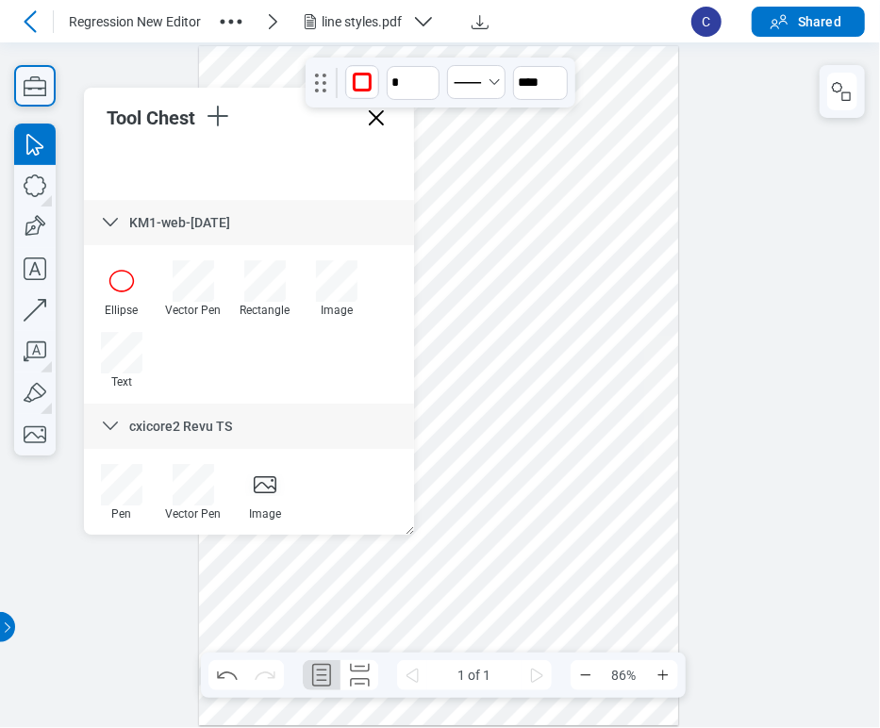
click at [572, 575] on div at bounding box center [439, 385] width 480 height 679
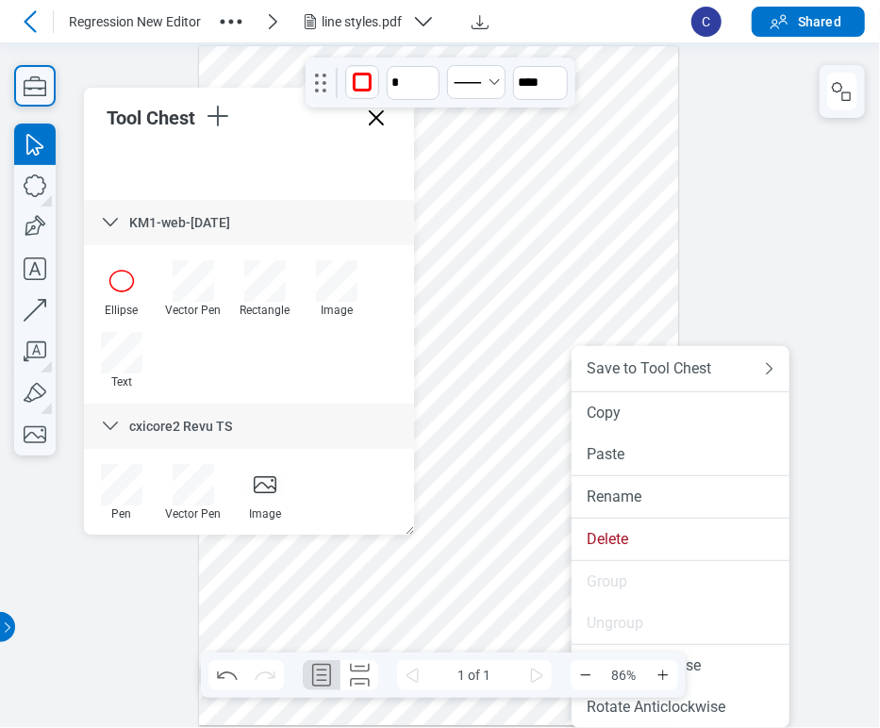
drag, startPoint x: 572, startPoint y: 575, endPoint x: 572, endPoint y: 621, distance: 45.3
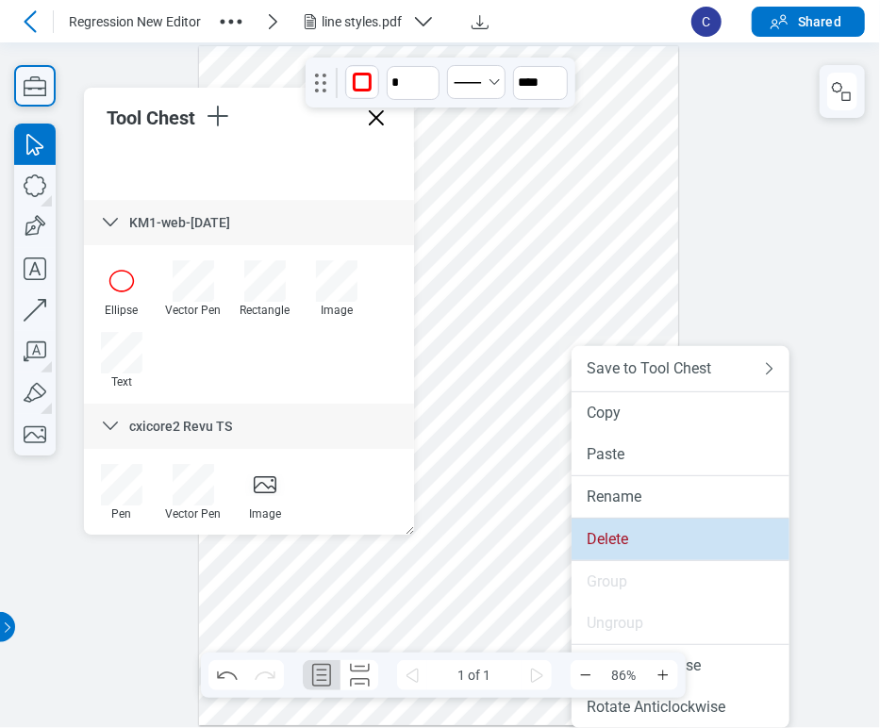
click at [626, 542] on div "Delete" at bounding box center [681, 539] width 188 height 19
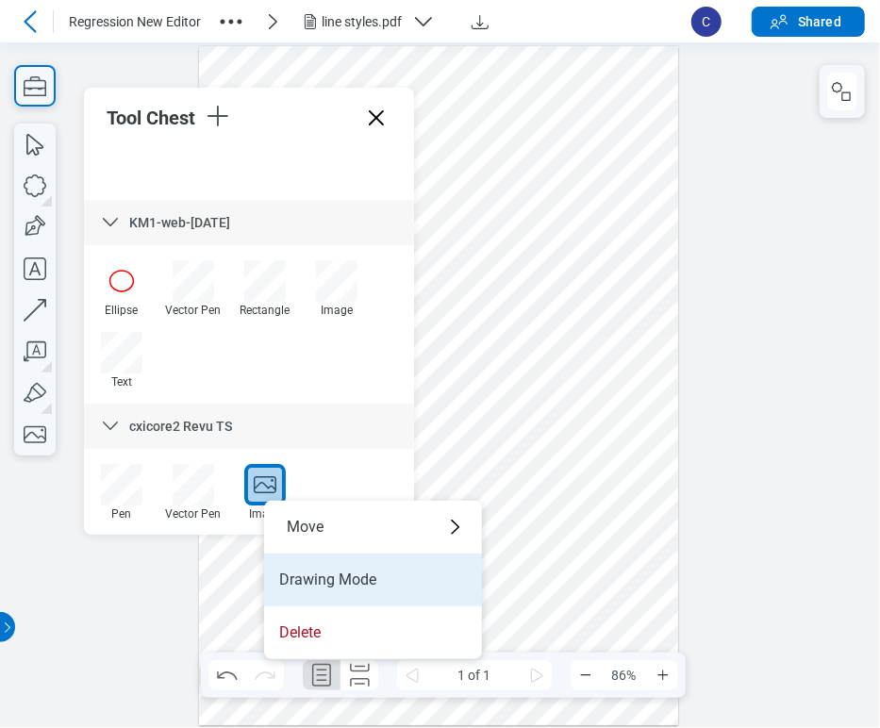
click at [297, 586] on li "Drawing Mode" at bounding box center [373, 580] width 218 height 53
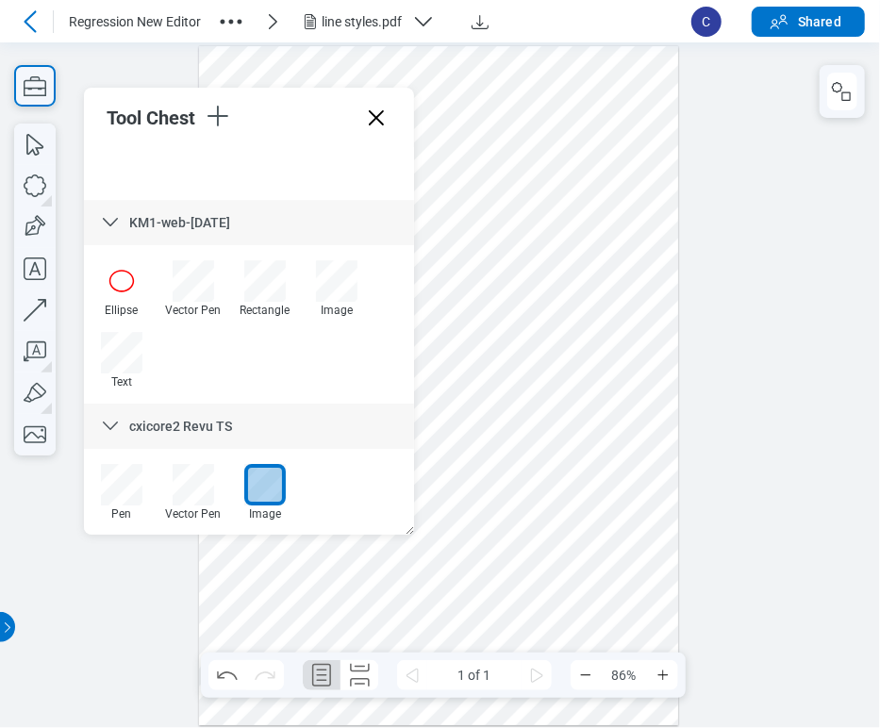
click at [558, 552] on div at bounding box center [439, 385] width 480 height 679
drag, startPoint x: 569, startPoint y: 560, endPoint x: 611, endPoint y: 590, distance: 52.1
click at [611, 590] on div at bounding box center [439, 385] width 480 height 679
click at [262, 483] on div at bounding box center [264, 484] width 41 height 41
click at [569, 565] on div at bounding box center [439, 385] width 480 height 679
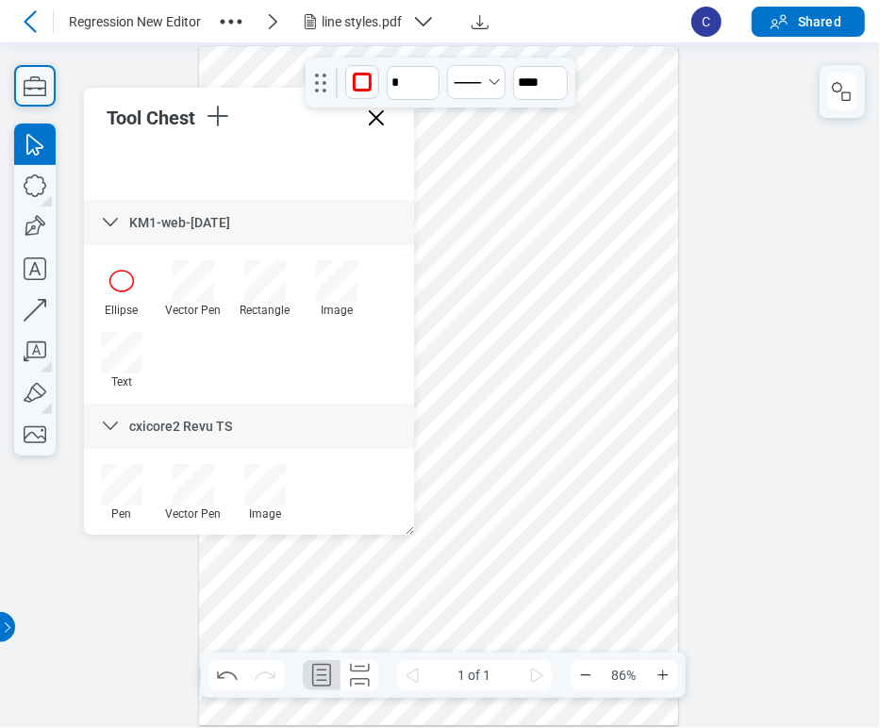
drag, startPoint x: 600, startPoint y: 539, endPoint x: 558, endPoint y: 583, distance: 60.7
click at [558, 583] on div at bounding box center [439, 385] width 480 height 679
drag, startPoint x: 577, startPoint y: 569, endPoint x: 466, endPoint y: 648, distance: 136.6
click at [466, 648] on div at bounding box center [439, 385] width 480 height 679
click at [466, 646] on div at bounding box center [439, 385] width 480 height 679
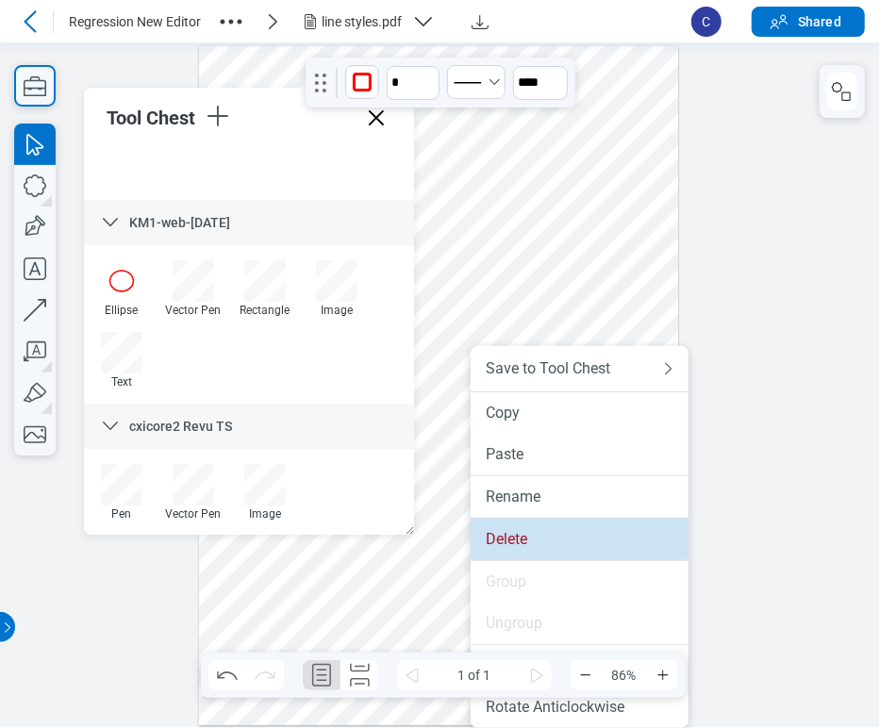
click at [533, 542] on div "Delete" at bounding box center [580, 539] width 188 height 19
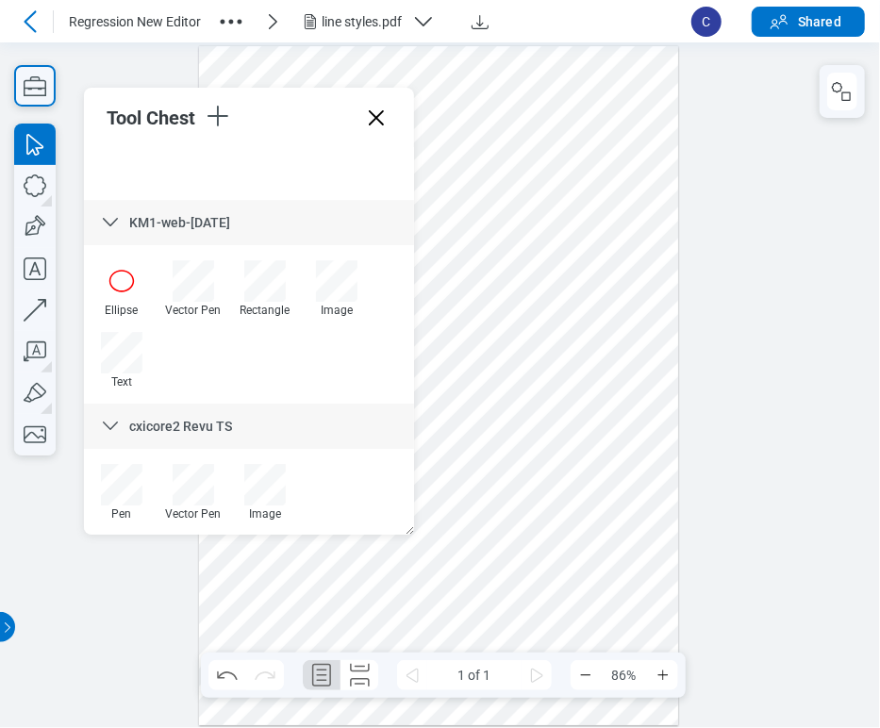
click at [540, 581] on div at bounding box center [439, 385] width 480 height 679
drag, startPoint x: 602, startPoint y: 579, endPoint x: 579, endPoint y: 644, distance: 68.9
click at [579, 644] on div at bounding box center [439, 385] width 480 height 679
drag, startPoint x: 628, startPoint y: 578, endPoint x: 573, endPoint y: 622, distance: 70.4
click at [573, 622] on div at bounding box center [439, 385] width 480 height 679
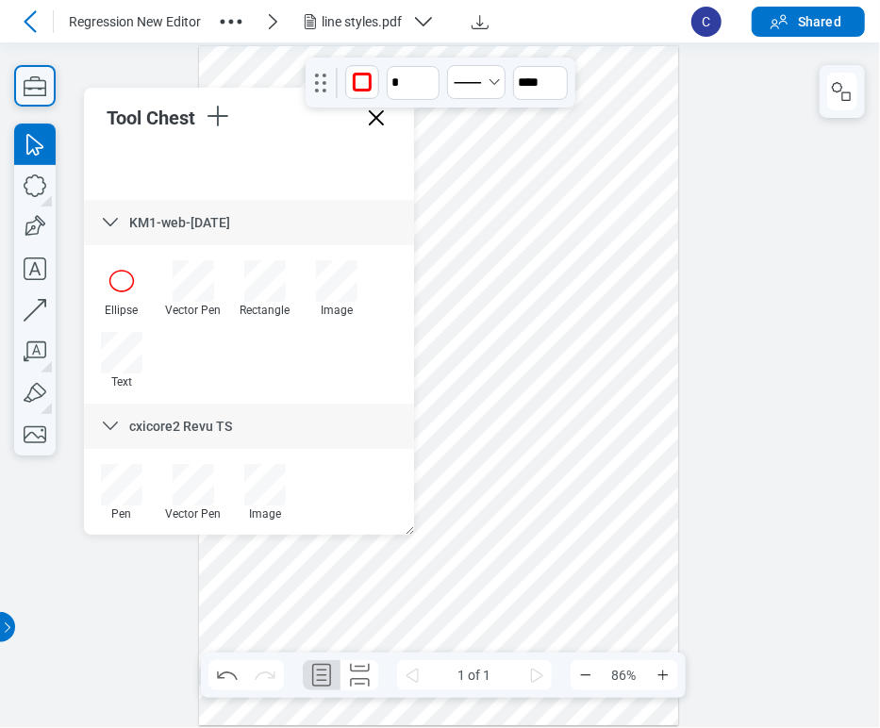
drag, startPoint x: 549, startPoint y: 589, endPoint x: 523, endPoint y: 572, distance: 30.6
click at [548, 589] on div at bounding box center [439, 385] width 480 height 679
drag, startPoint x: 582, startPoint y: 530, endPoint x: 583, endPoint y: 607, distance: 77.3
click at [583, 607] on div at bounding box center [439, 385] width 480 height 679
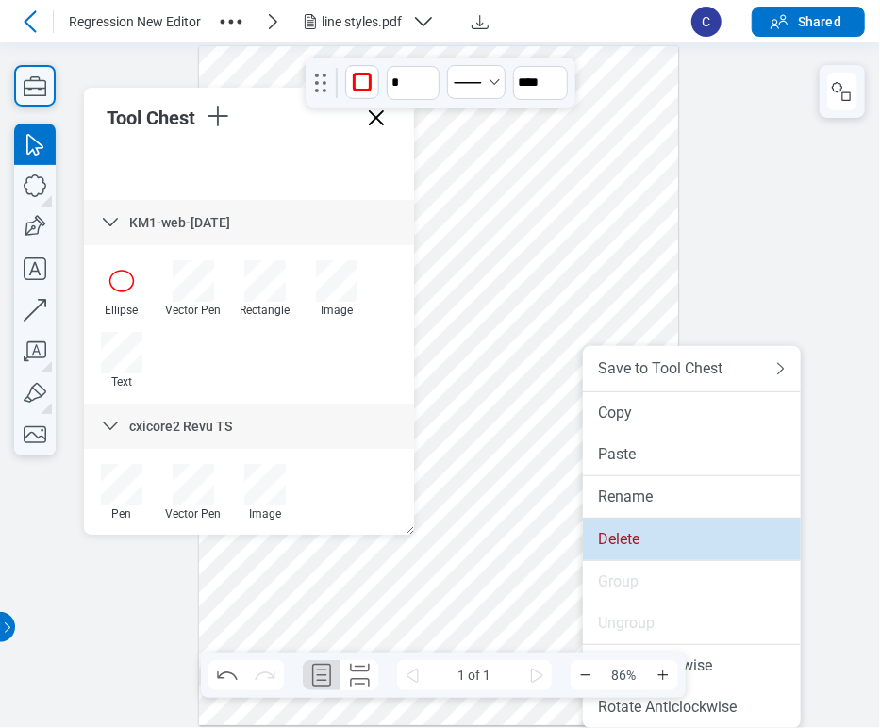
click at [623, 540] on div "Delete" at bounding box center [692, 539] width 188 height 19
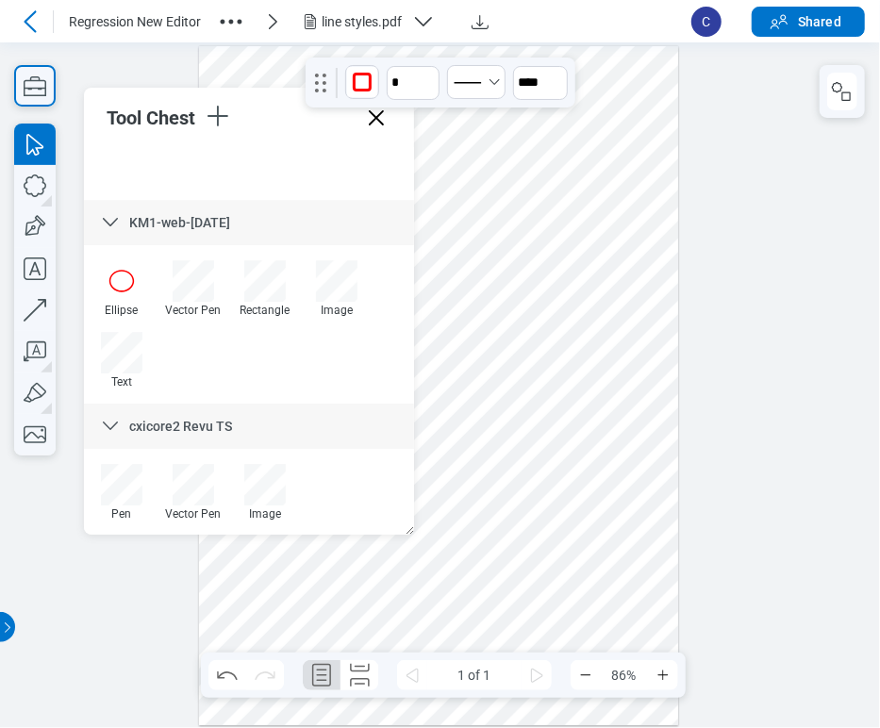
click at [370, 118] on icon at bounding box center [376, 118] width 30 height 30
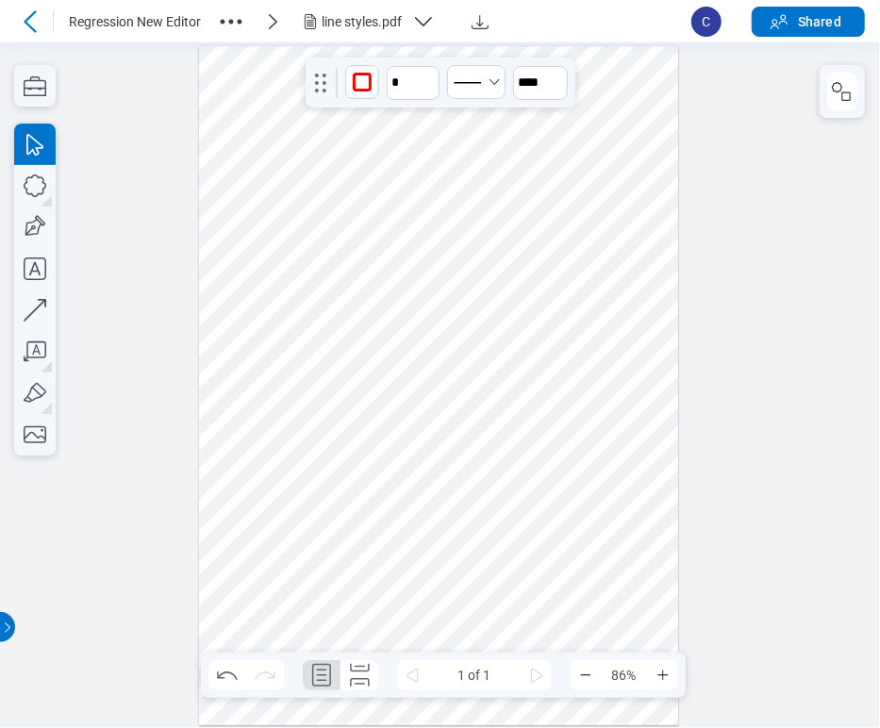
click at [357, 25] on div "line styles.pdf" at bounding box center [363, 21] width 83 height 19
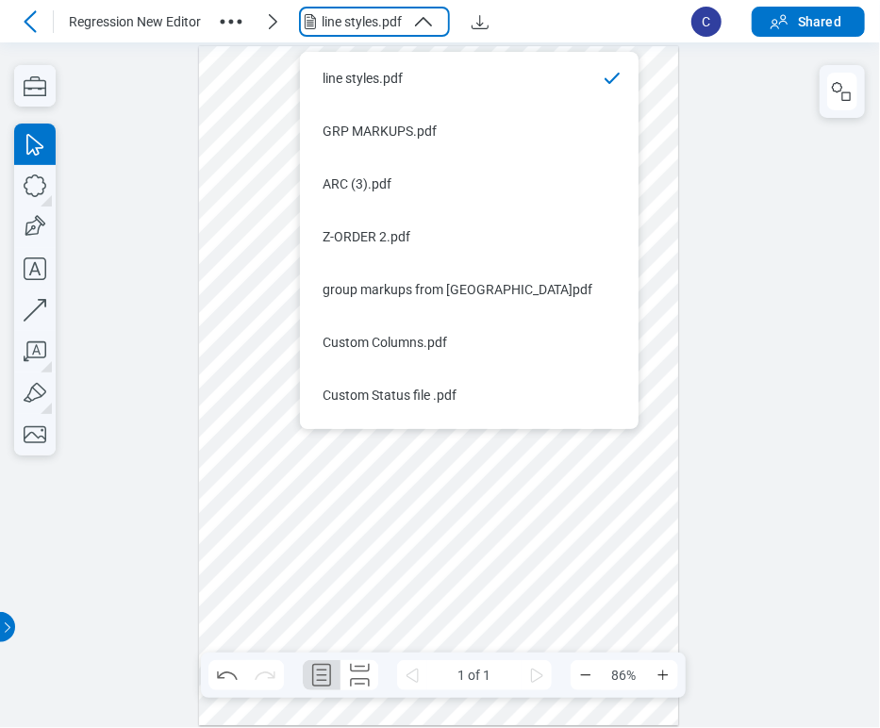
click at [226, 15] on icon "button" at bounding box center [231, 22] width 30 height 30
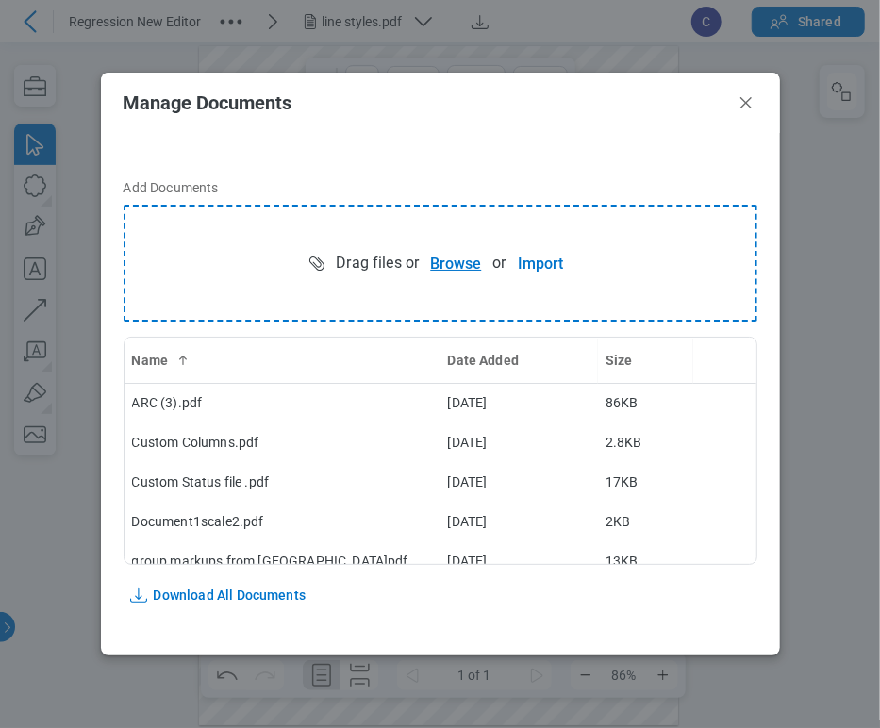
click at [444, 276] on button "Browse" at bounding box center [456, 263] width 74 height 38
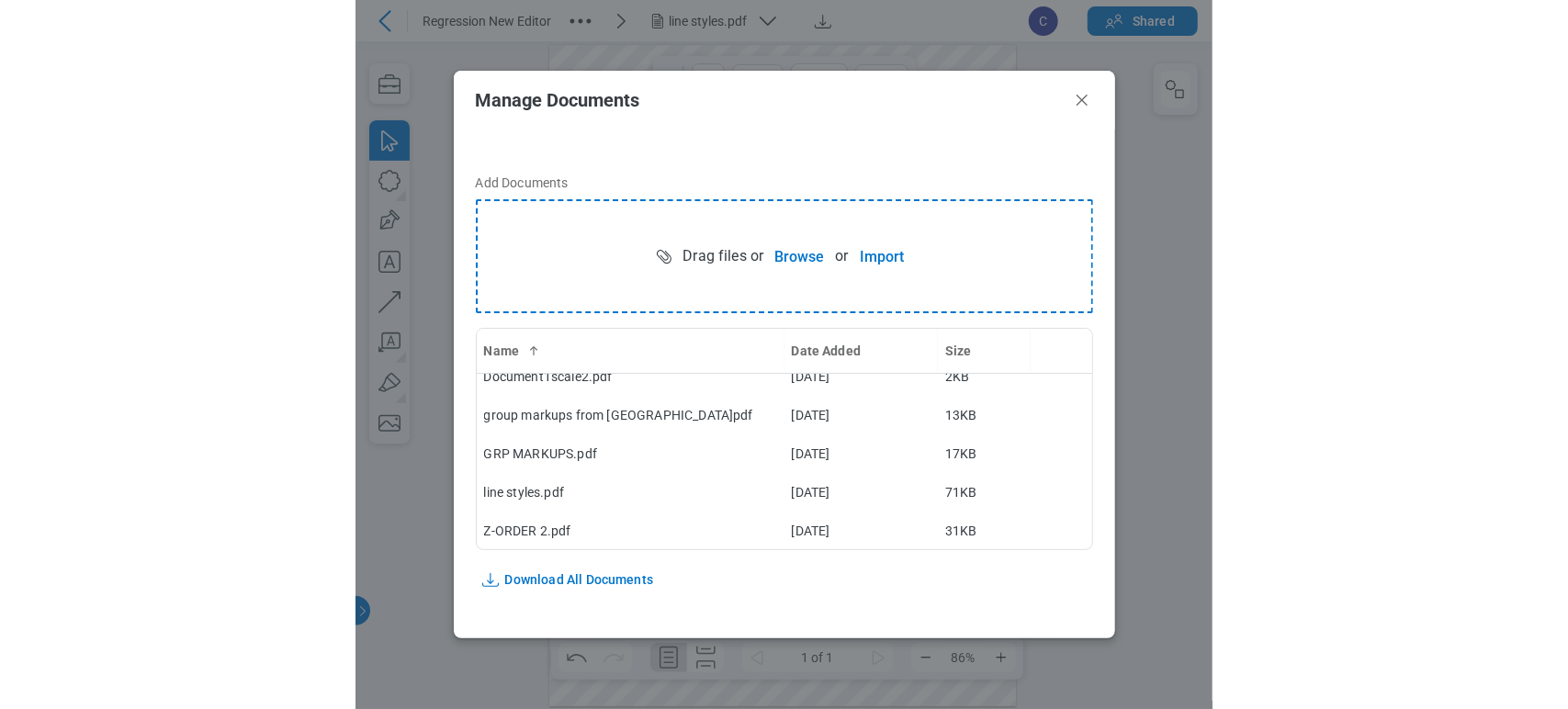
scroll to position [0, 0]
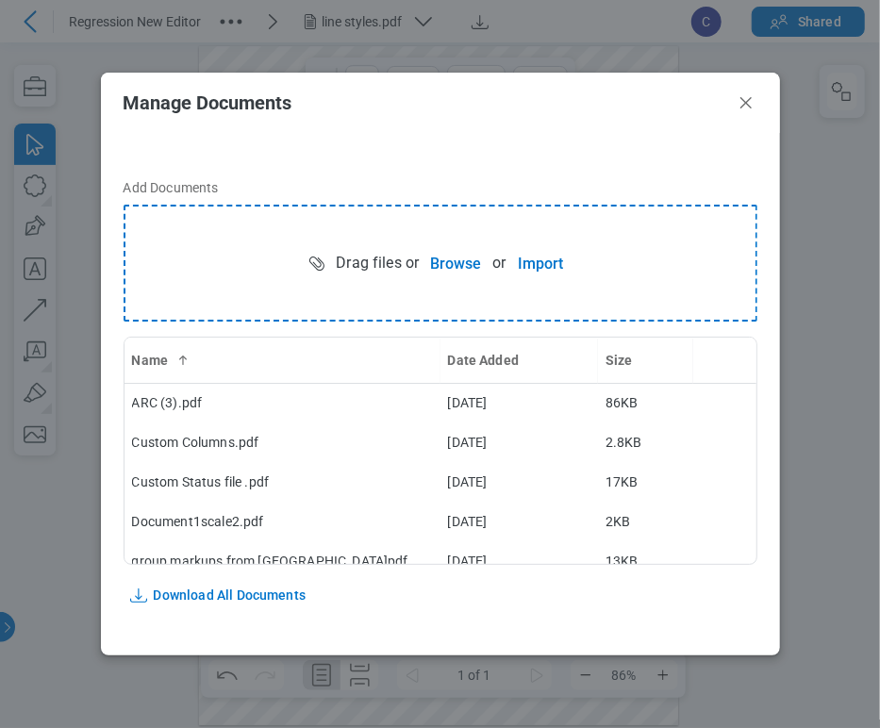
drag, startPoint x: 750, startPoint y: 107, endPoint x: 529, endPoint y: 4, distance: 243.5
click at [749, 106] on icon "Close" at bounding box center [745, 102] width 11 height 11
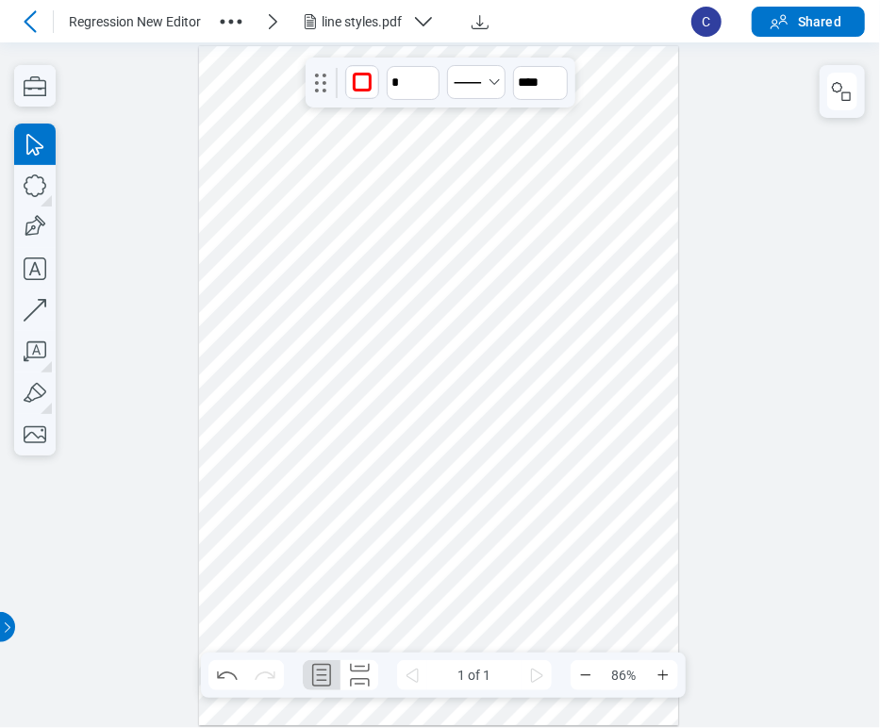
click at [425, 17] on icon "button" at bounding box center [423, 21] width 23 height 23
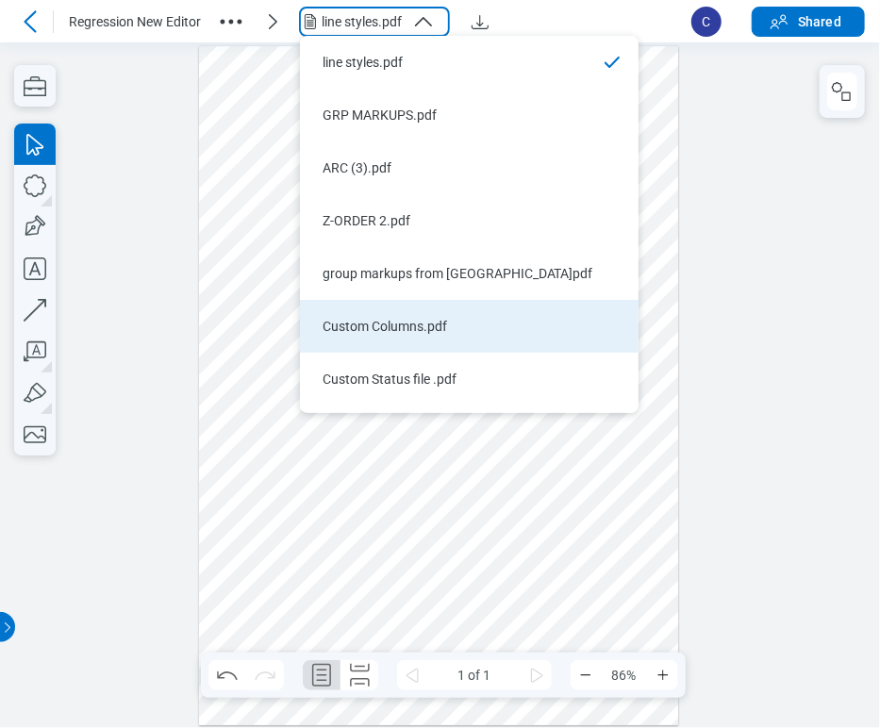
click at [414, 319] on div "Custom Columns.pdf" at bounding box center [458, 326] width 271 height 19
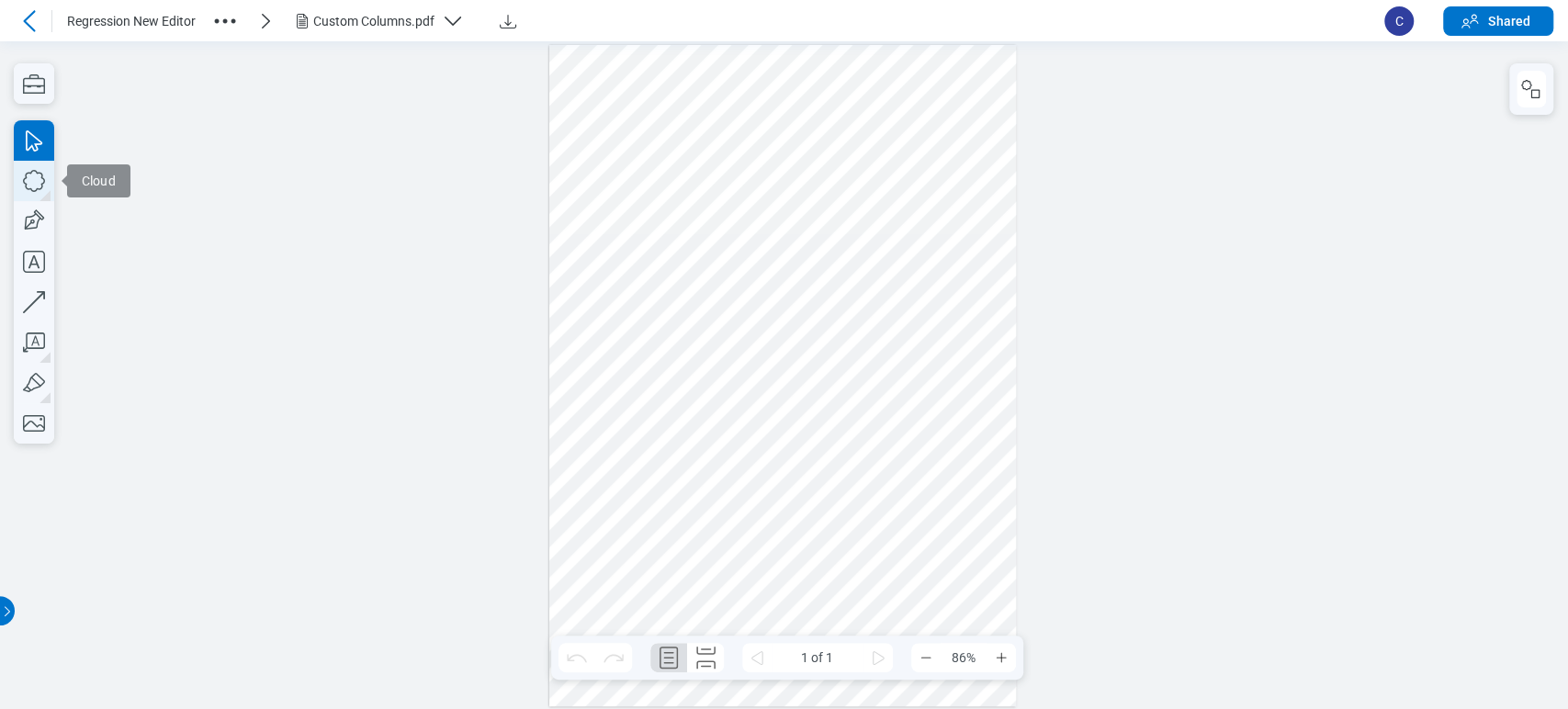
click at [40, 176] on icon "button" at bounding box center [33, 180] width 40 height 40
drag, startPoint x: 653, startPoint y: 319, endPoint x: 749, endPoint y: 393, distance: 121.2
click at [749, 393] on div at bounding box center [783, 375] width 467 height 661
click at [40, 179] on icon "button" at bounding box center [33, 180] width 40 height 40
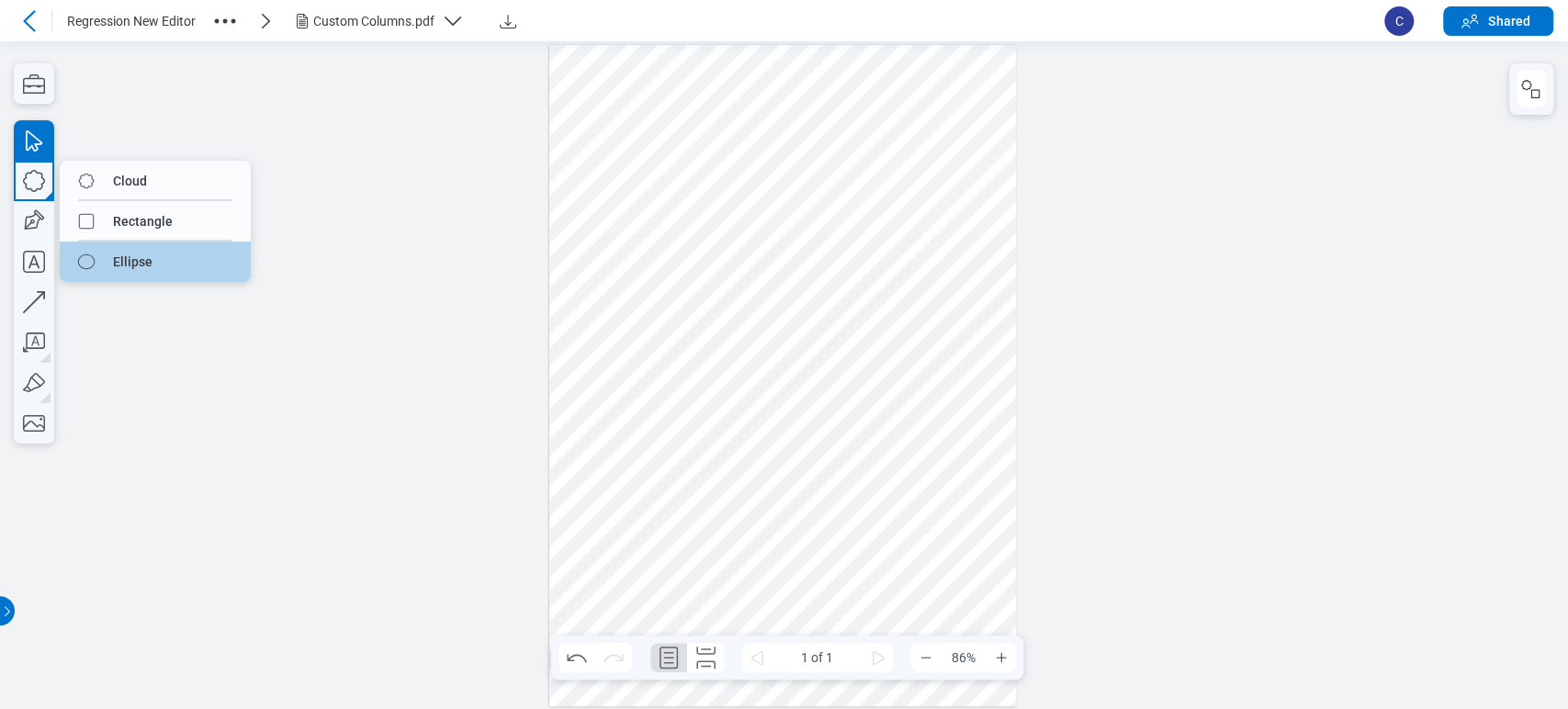
drag, startPoint x: 162, startPoint y: 225, endPoint x: 139, endPoint y: 267, distance: 47.9
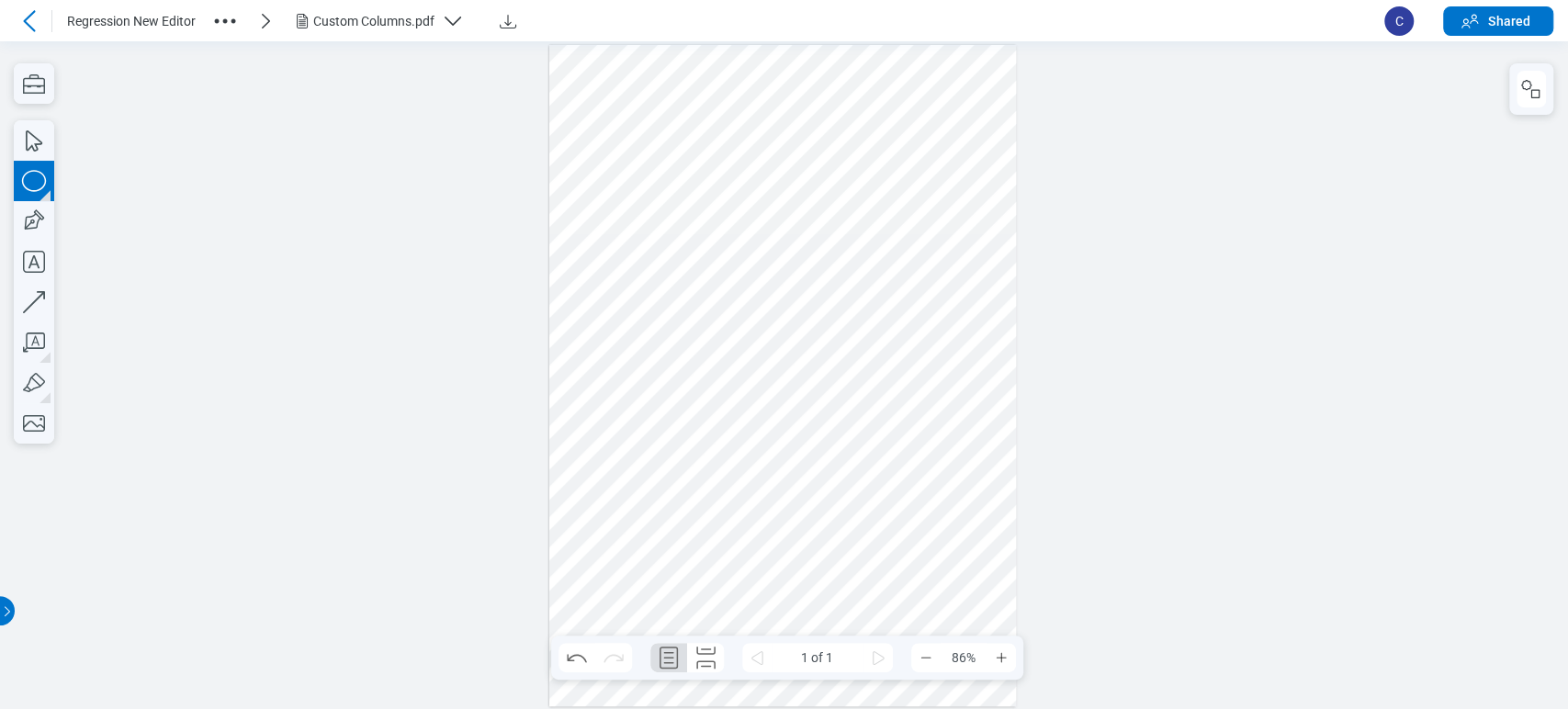
drag, startPoint x: 771, startPoint y: 311, endPoint x: 846, endPoint y: 398, distance: 114.9
click at [839, 413] on div at bounding box center [783, 375] width 467 height 661
click at [856, 100] on icon "button" at bounding box center [1531, 89] width 22 height 22
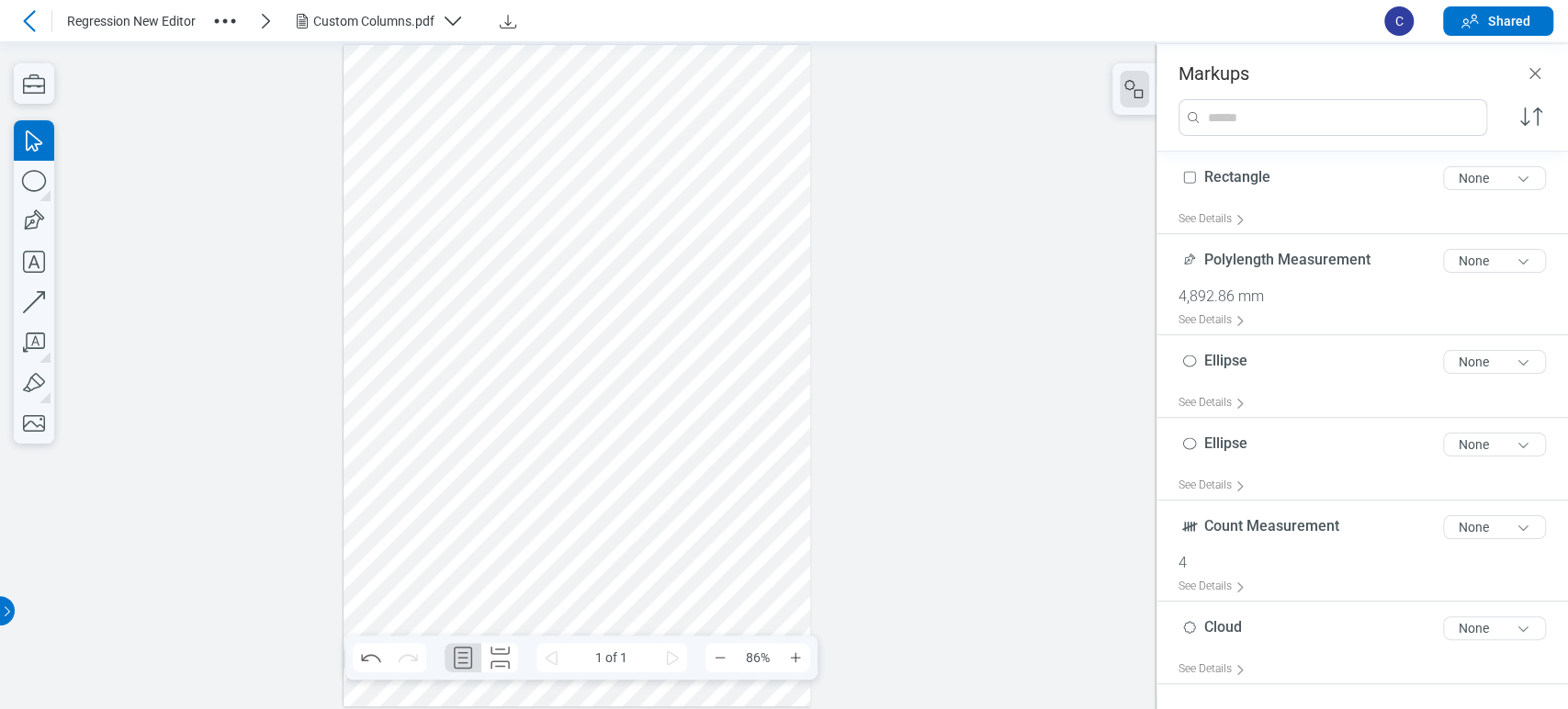
click at [603, 348] on div at bounding box center [578, 375] width 467 height 661
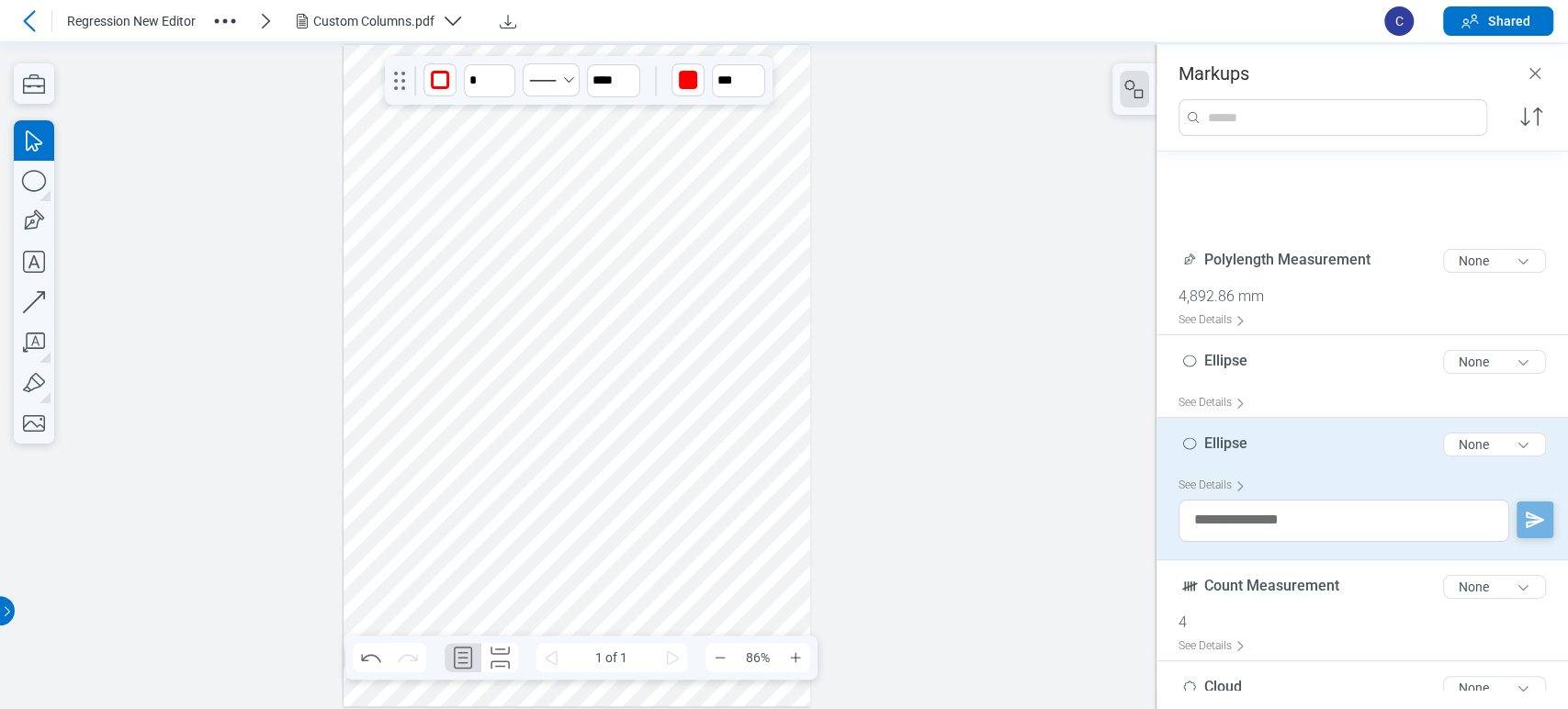
click at [524, 359] on div at bounding box center [578, 375] width 467 height 661
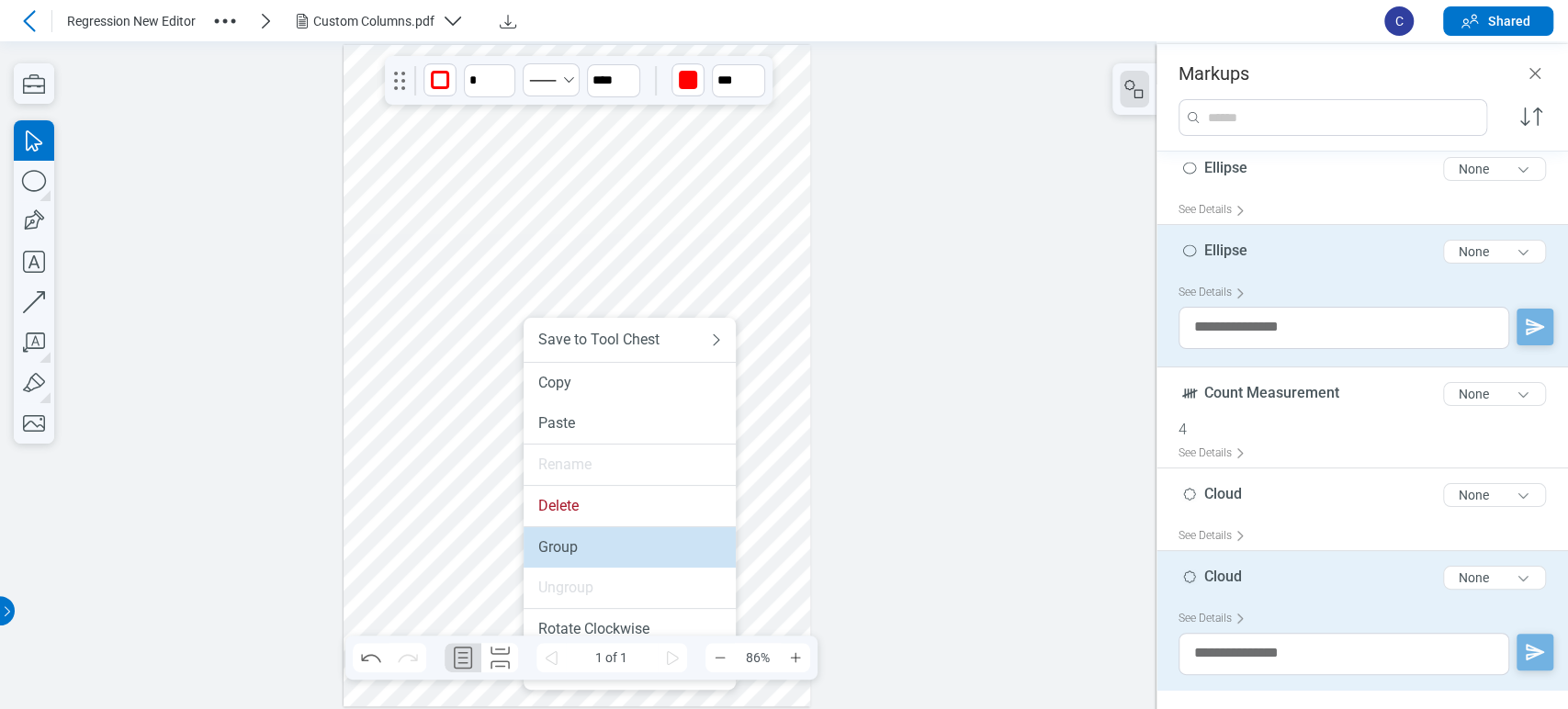
drag, startPoint x: 568, startPoint y: 541, endPoint x: 566, endPoint y: 499, distance: 42.0
click at [567, 541] on div "Group" at bounding box center [630, 547] width 183 height 19
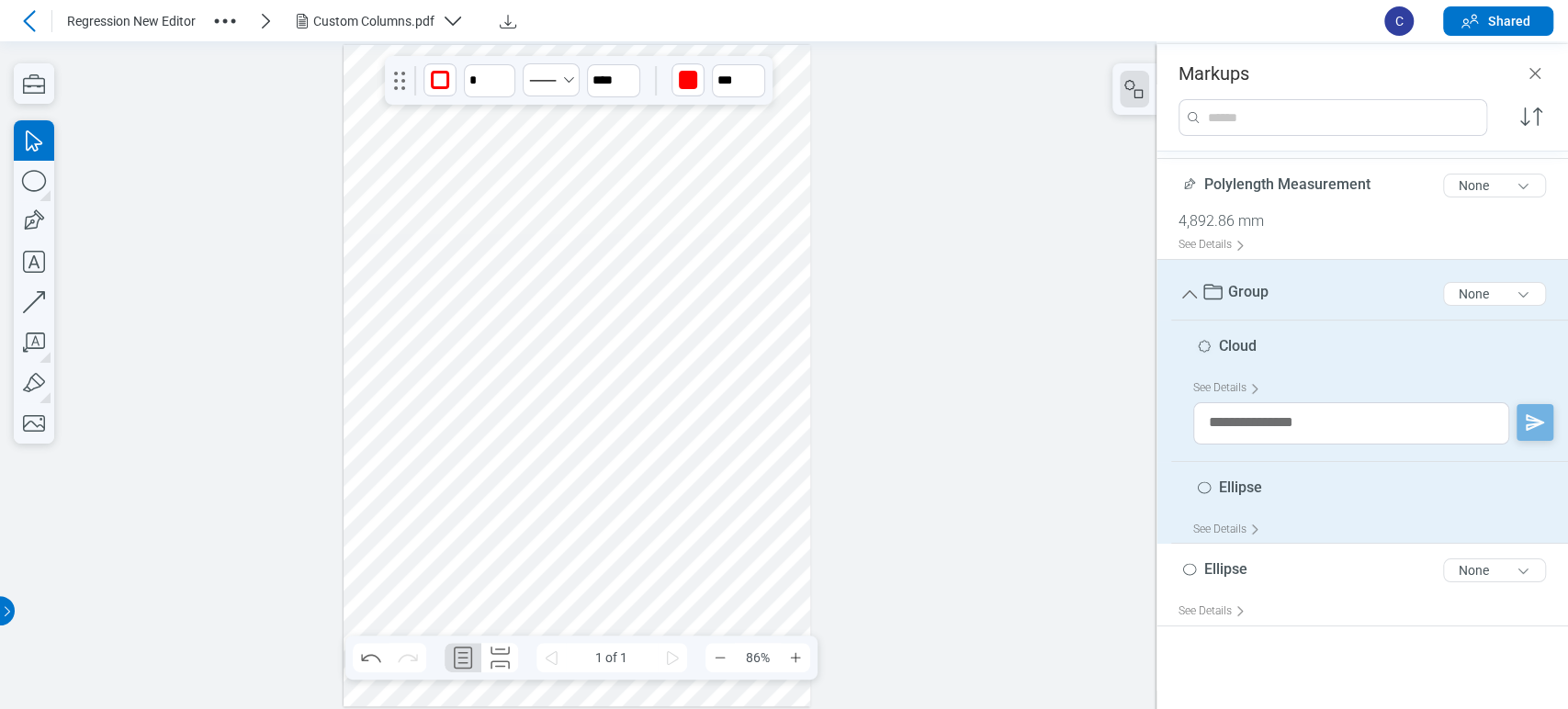
scroll to position [0, 0]
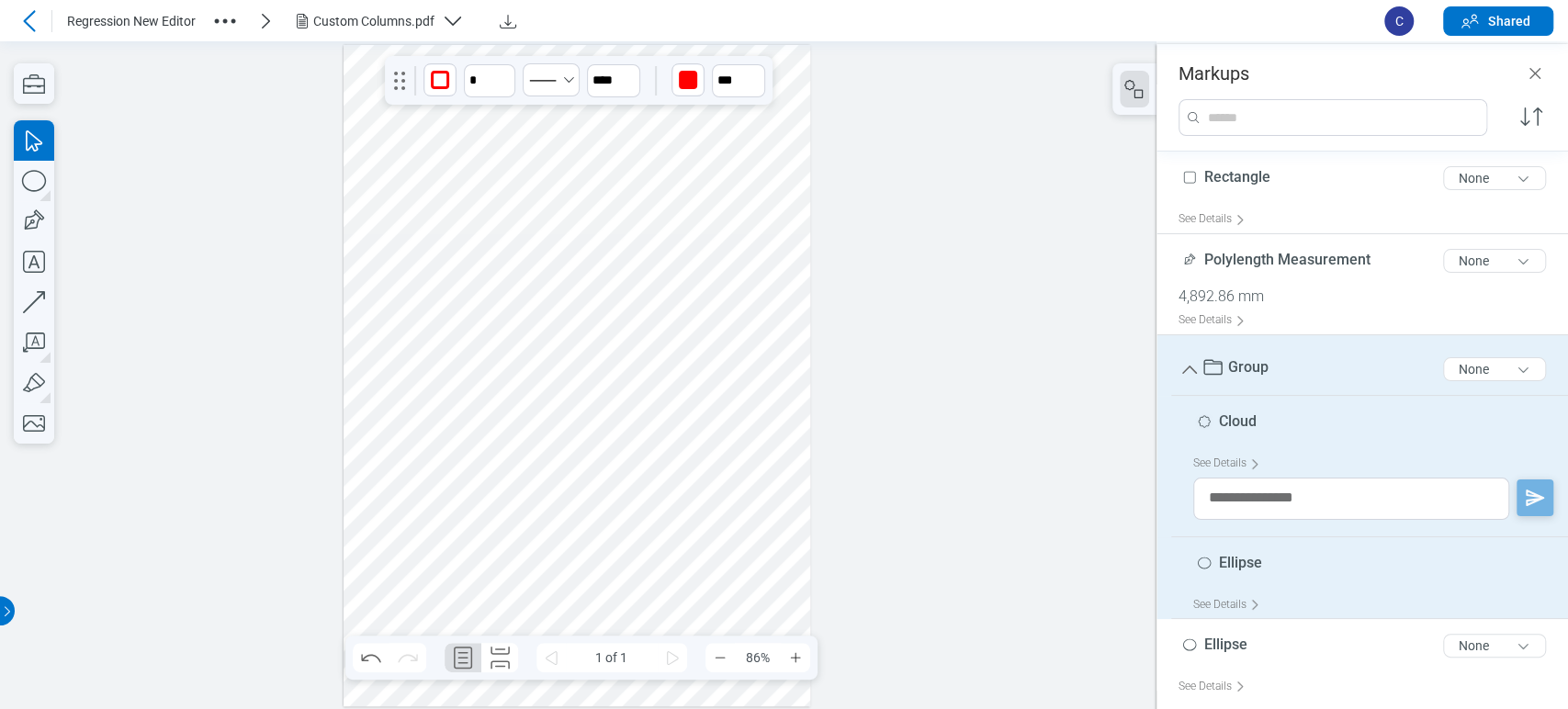
click at [607, 387] on div at bounding box center [578, 375] width 467 height 661
click at [379, 654] on icon "Undo" at bounding box center [371, 657] width 29 height 29
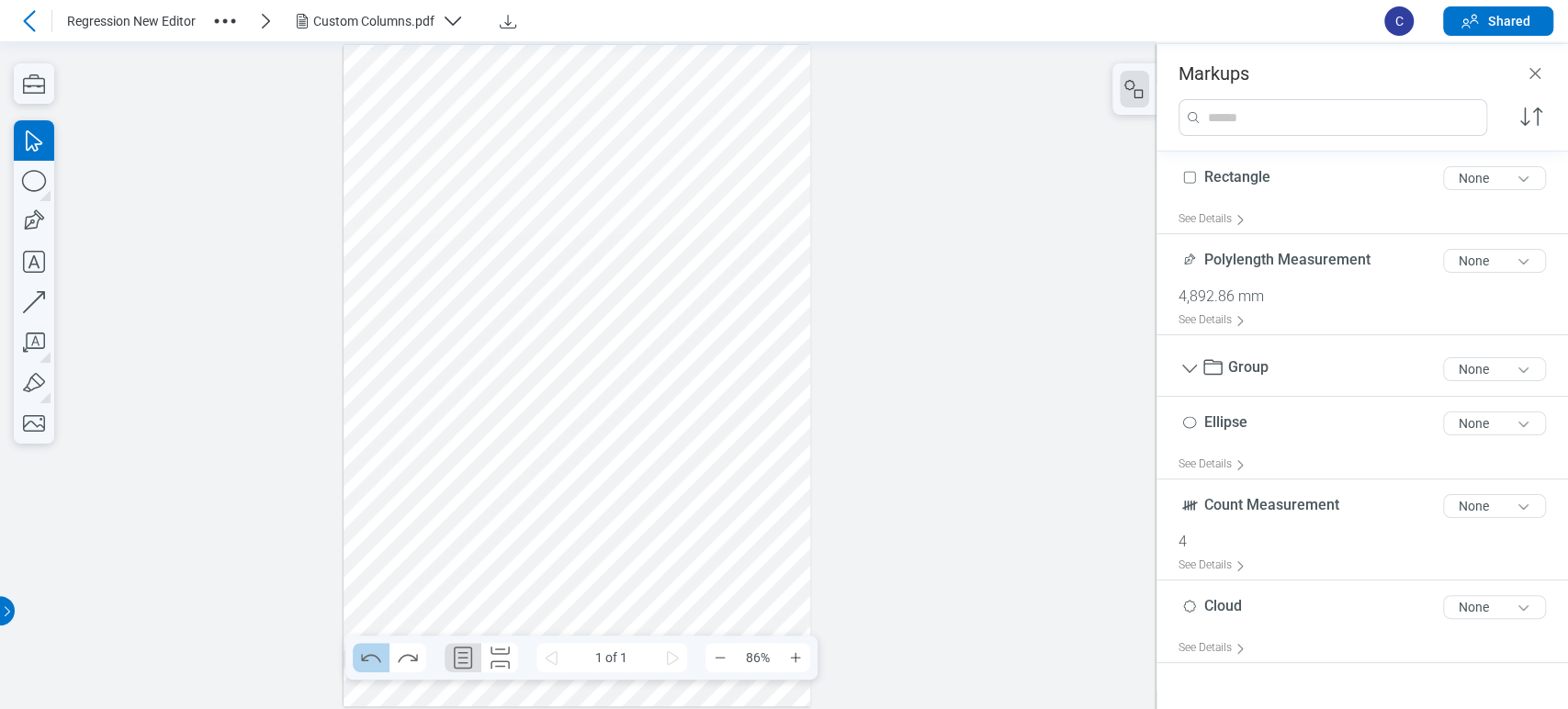
click at [379, 654] on icon "Undo" at bounding box center [371, 657] width 29 height 29
click at [411, 654] on icon "Redo" at bounding box center [407, 658] width 19 height 8
click at [375, 654] on icon "Undo" at bounding box center [371, 657] width 29 height 29
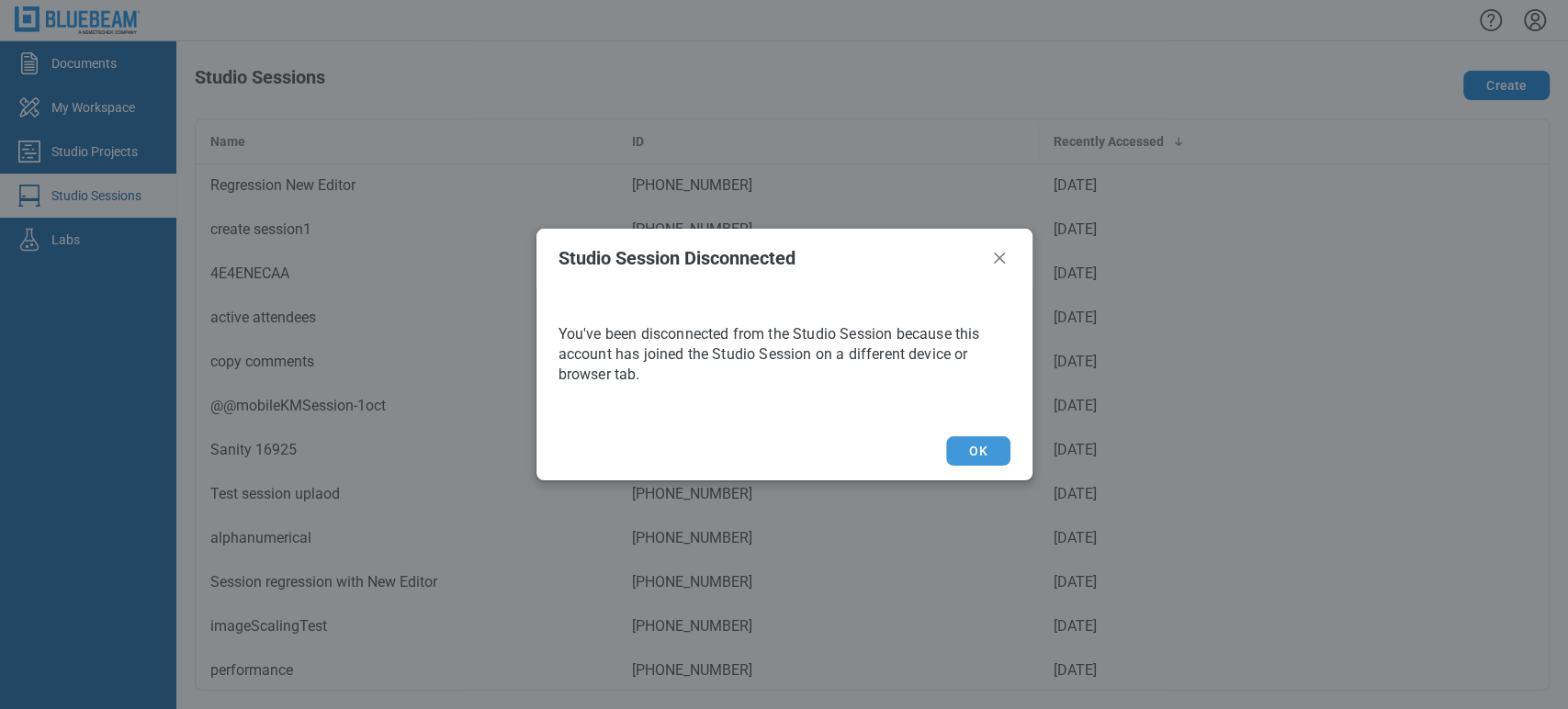
click at [856, 461] on button "OK" at bounding box center [977, 451] width 63 height 29
